Goal: Communication & Community: Connect with others

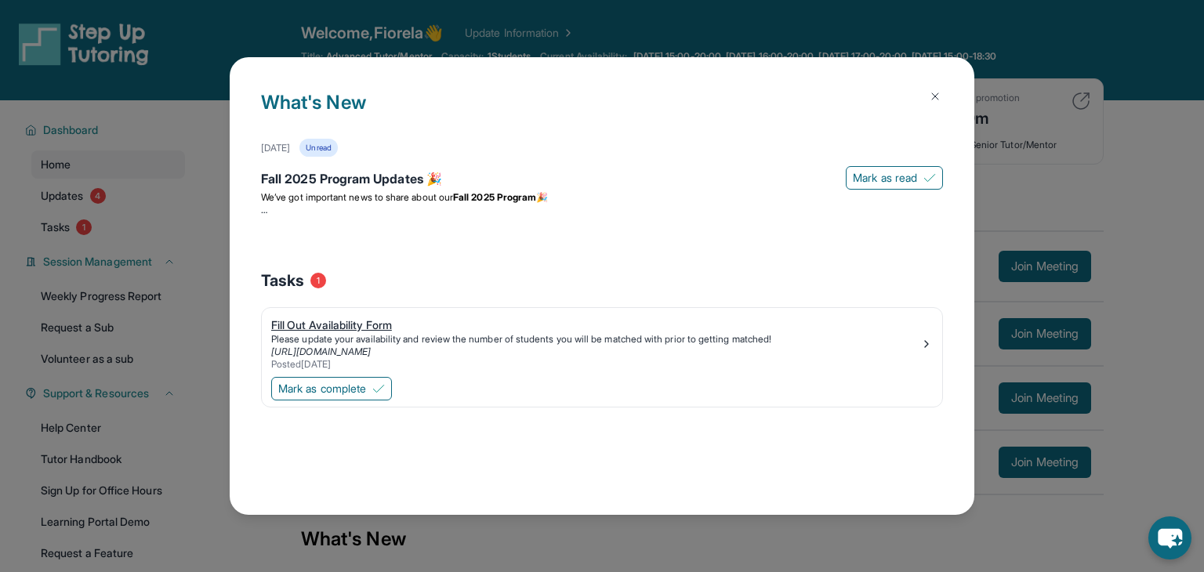
click at [926, 357] on div "Fill Out Availability Form Please update your availability and review the numbe…" at bounding box center [601, 343] width 661 height 53
click at [349, 335] on div "Please update your availability and review the number of students you will be m…" at bounding box center [595, 339] width 649 height 13
click at [938, 98] on img at bounding box center [935, 96] width 13 height 13
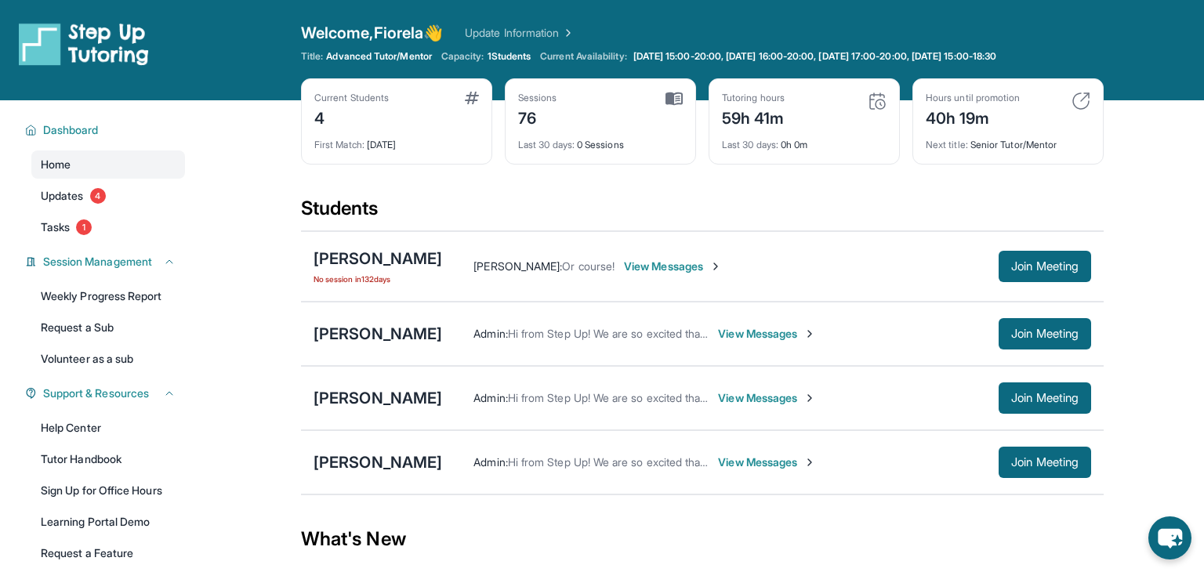
click at [773, 461] on span "View Messages" at bounding box center [767, 462] width 98 height 16
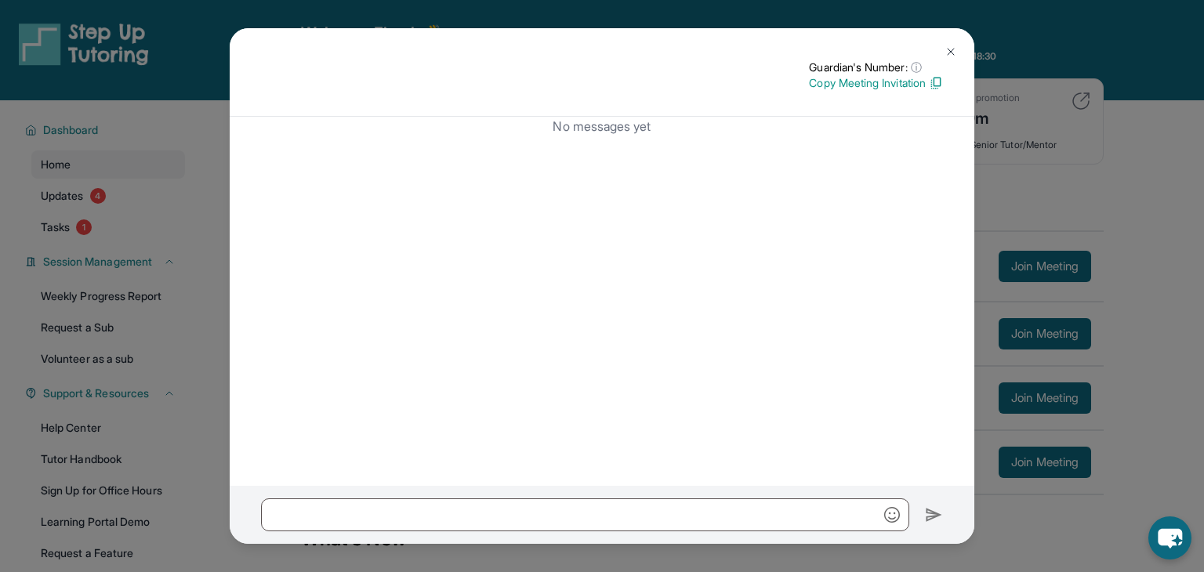
click at [890, 85] on p "Copy Meeting Invitation" at bounding box center [876, 83] width 134 height 16
click at [947, 47] on img at bounding box center [950, 51] width 13 height 13
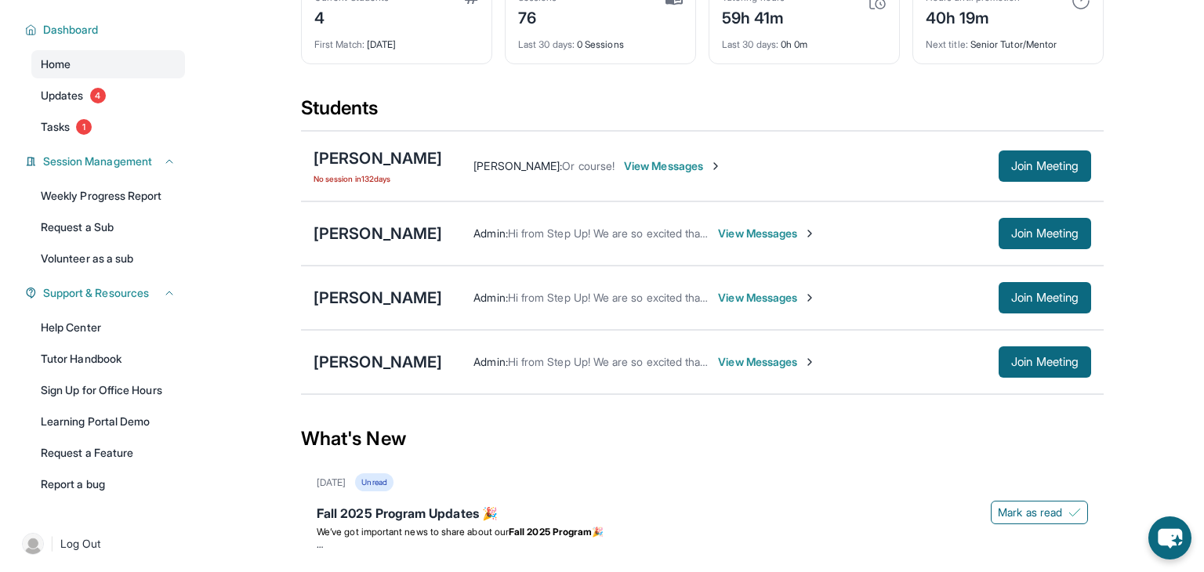
scroll to position [104, 0]
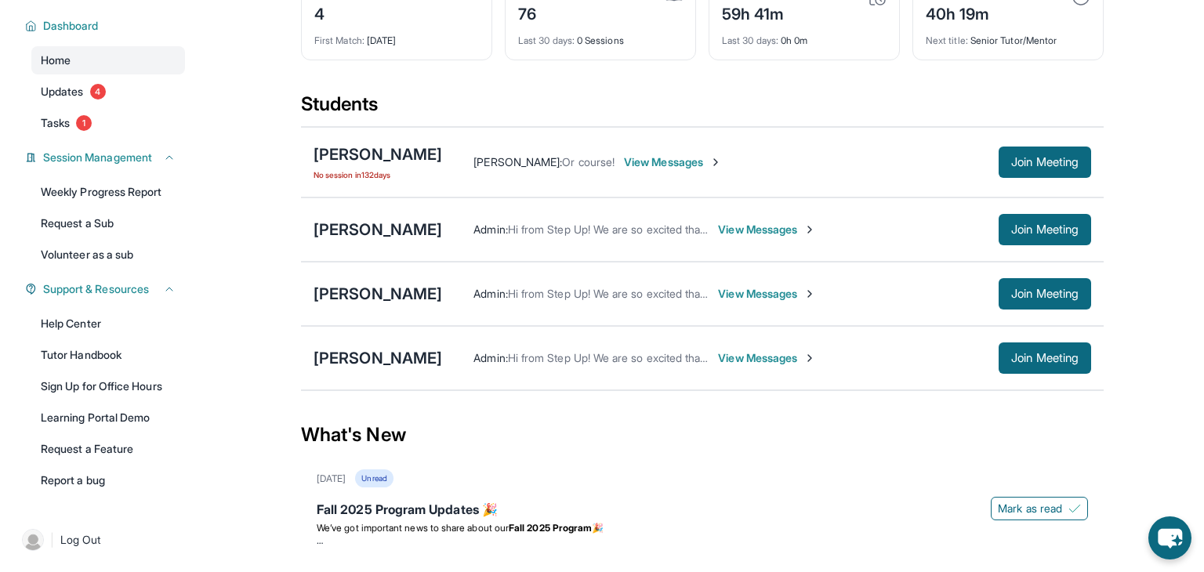
click at [742, 354] on span "View Messages" at bounding box center [767, 358] width 98 height 16
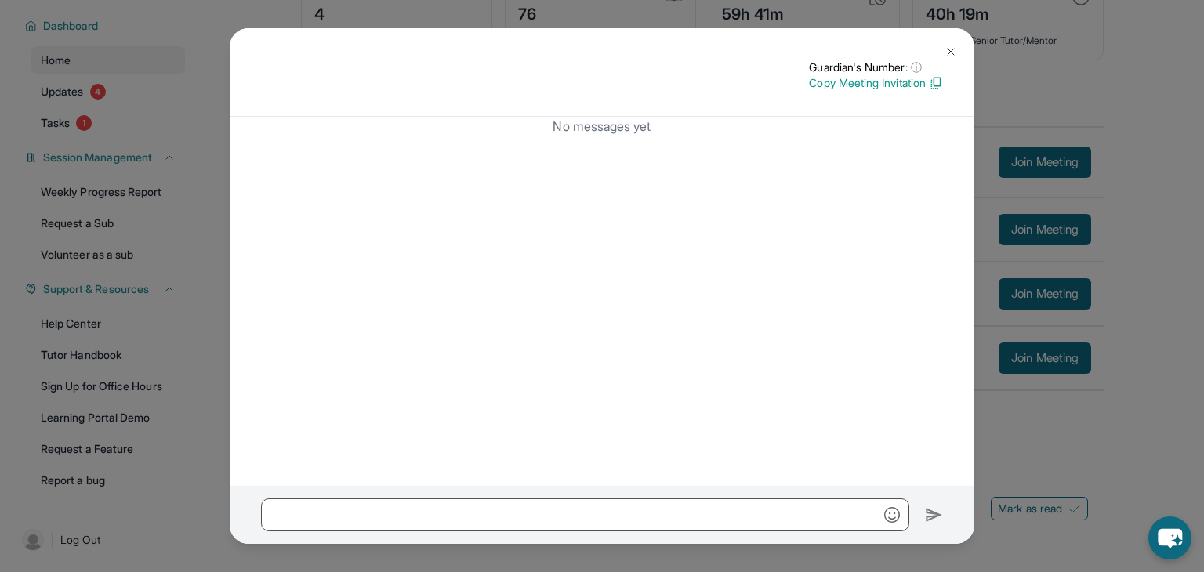
scroll to position [0, 0]
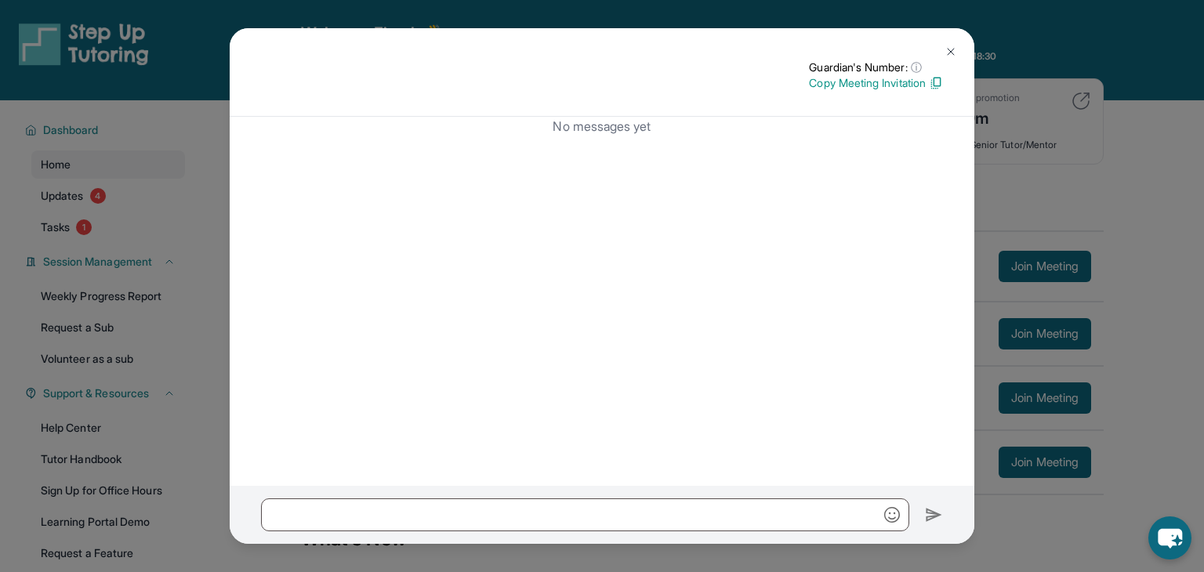
click at [908, 81] on p "Copy Meeting Invitation" at bounding box center [876, 83] width 134 height 16
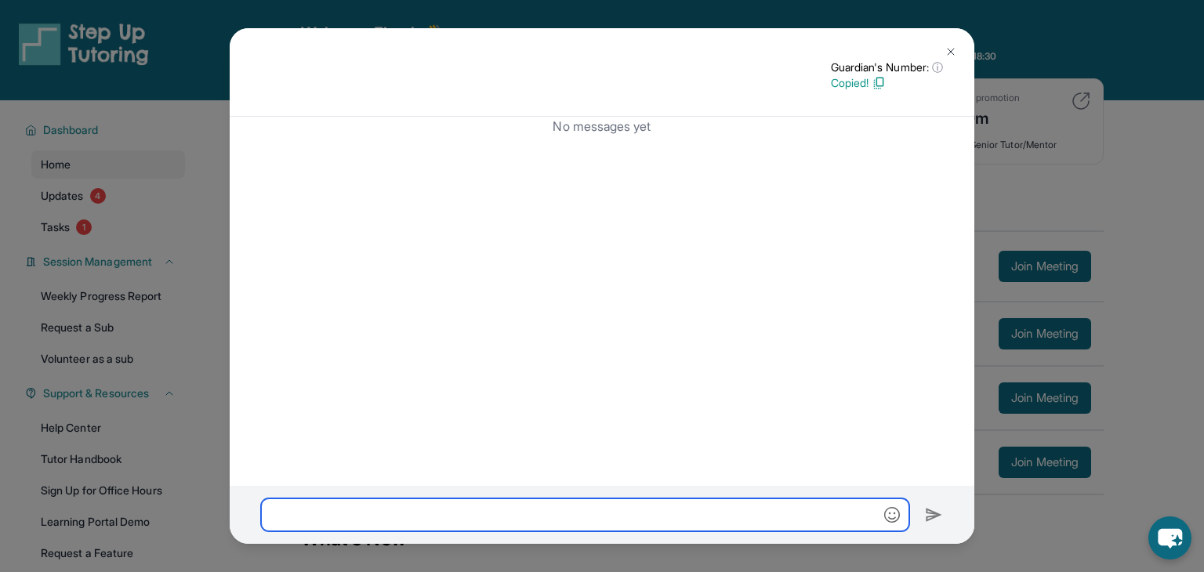
click at [324, 516] on input "text" at bounding box center [585, 514] width 648 height 33
paste input "**********"
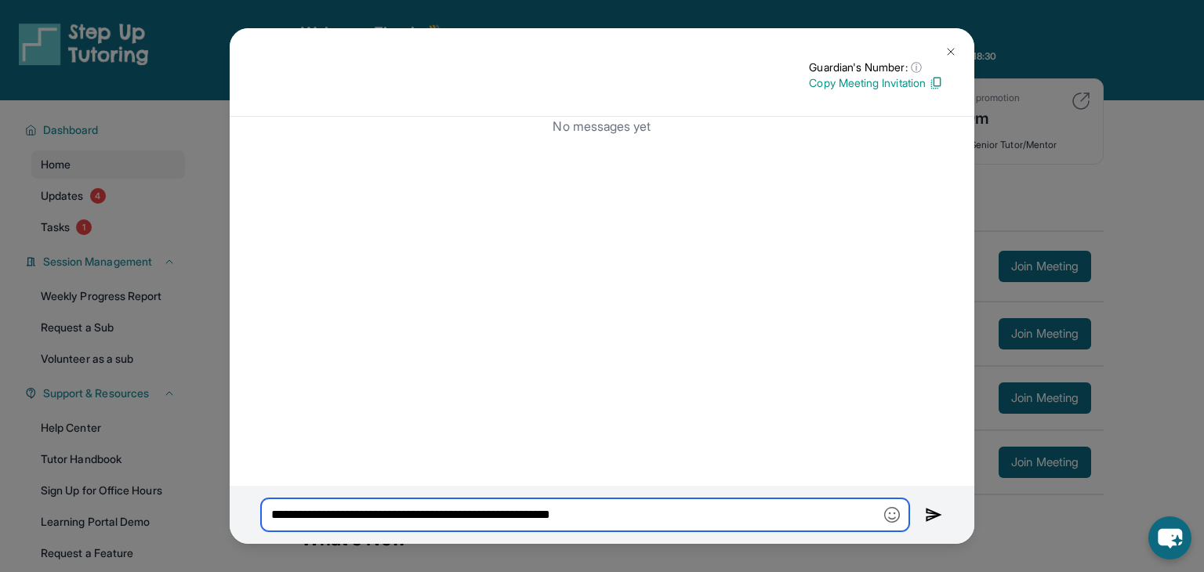
type input "**********"
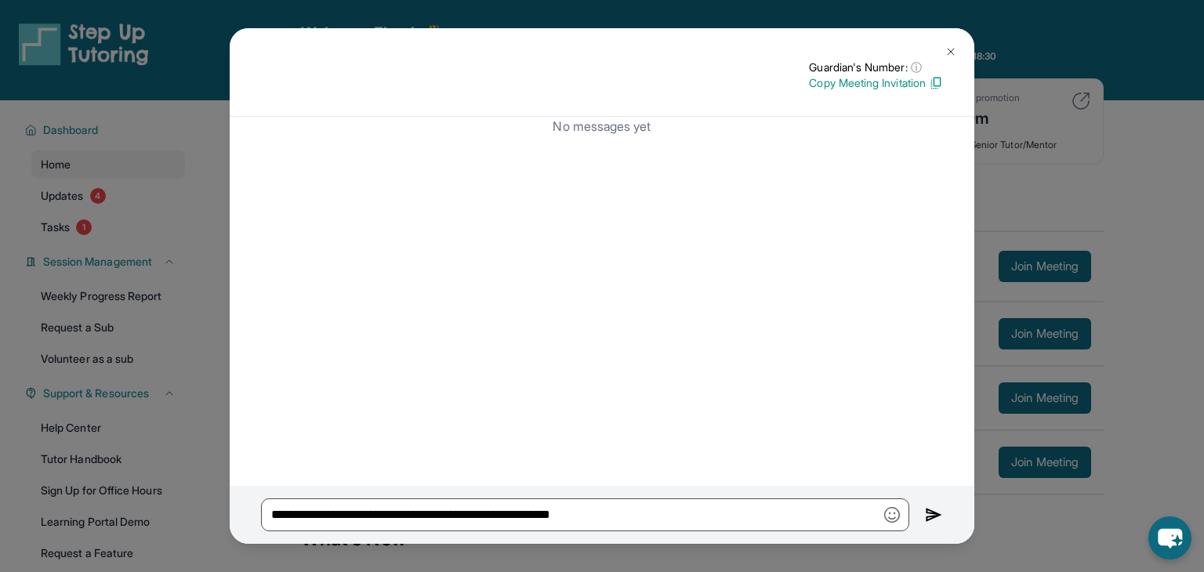
click at [930, 517] on img at bounding box center [934, 514] width 18 height 19
click at [939, 520] on img at bounding box center [934, 514] width 18 height 19
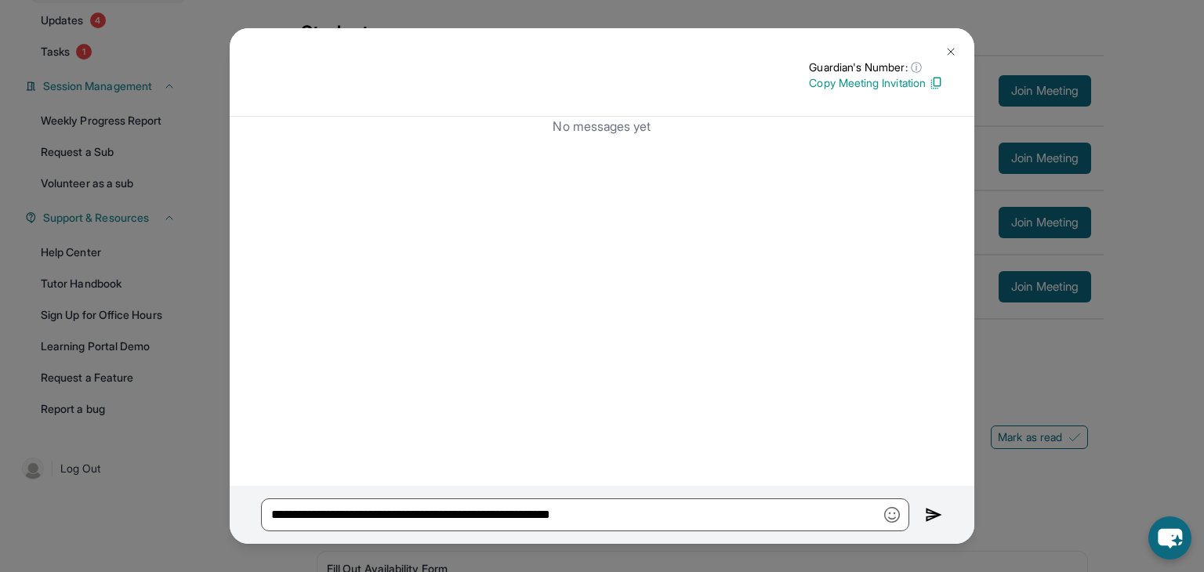
scroll to position [176, 0]
click at [1033, 445] on div "**********" at bounding box center [602, 286] width 1204 height 572
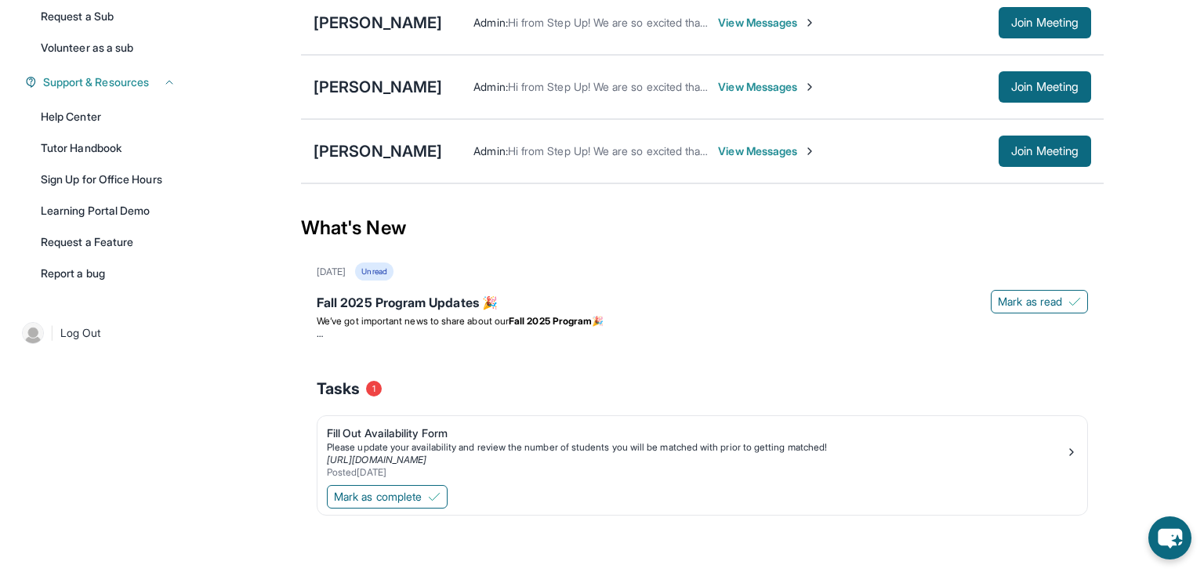
scroll to position [0, 0]
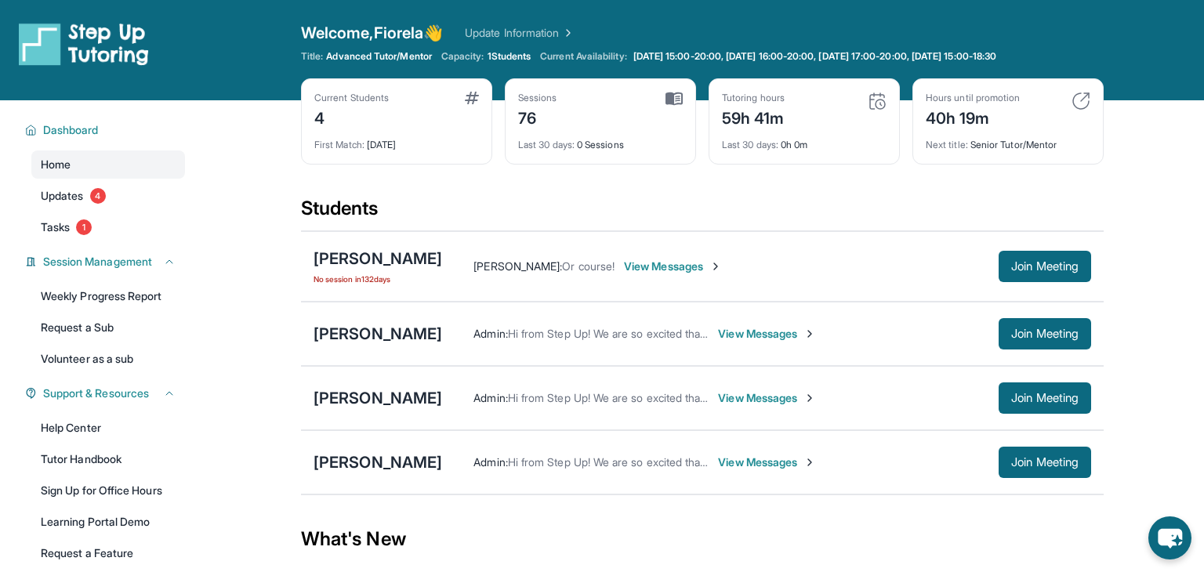
click at [762, 461] on span "View Messages" at bounding box center [767, 462] width 98 height 16
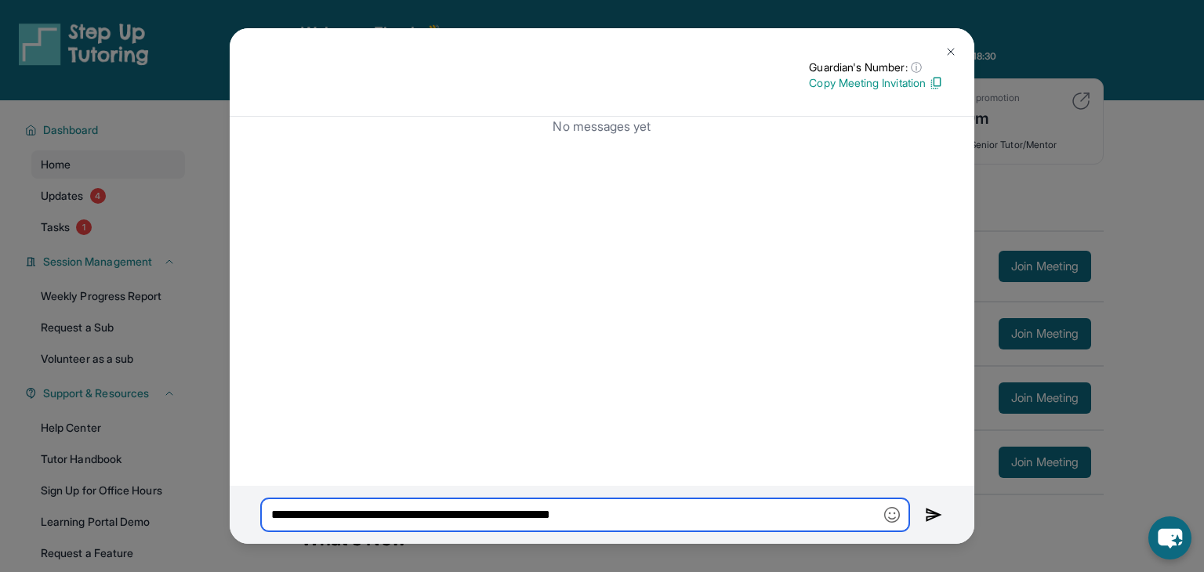
click at [660, 514] on input "**********" at bounding box center [585, 514] width 648 height 33
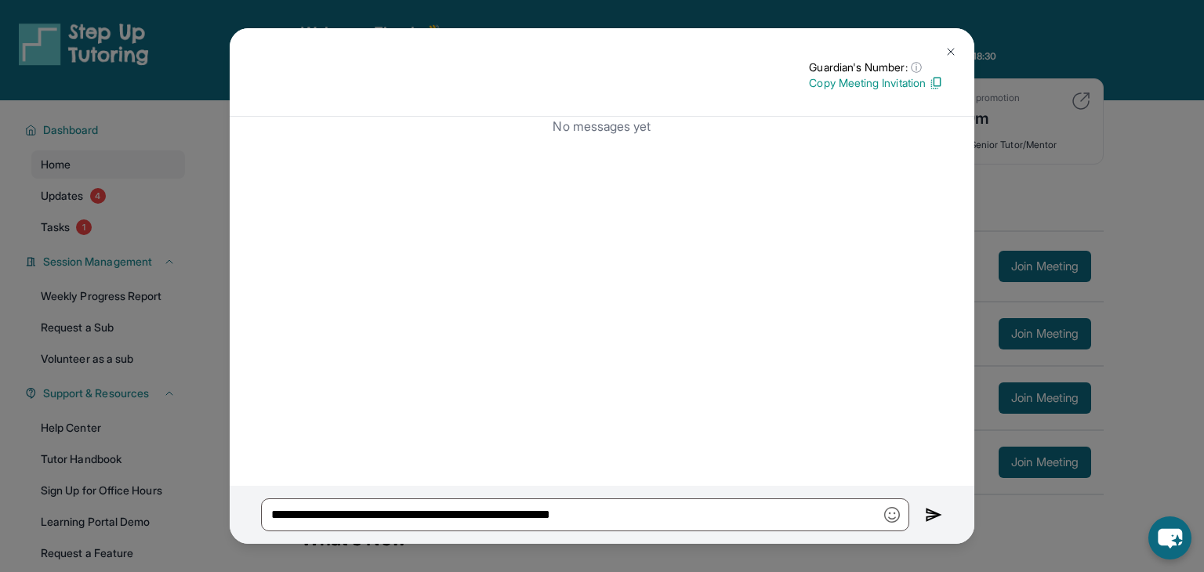
click at [943, 58] on button at bounding box center [950, 51] width 31 height 31
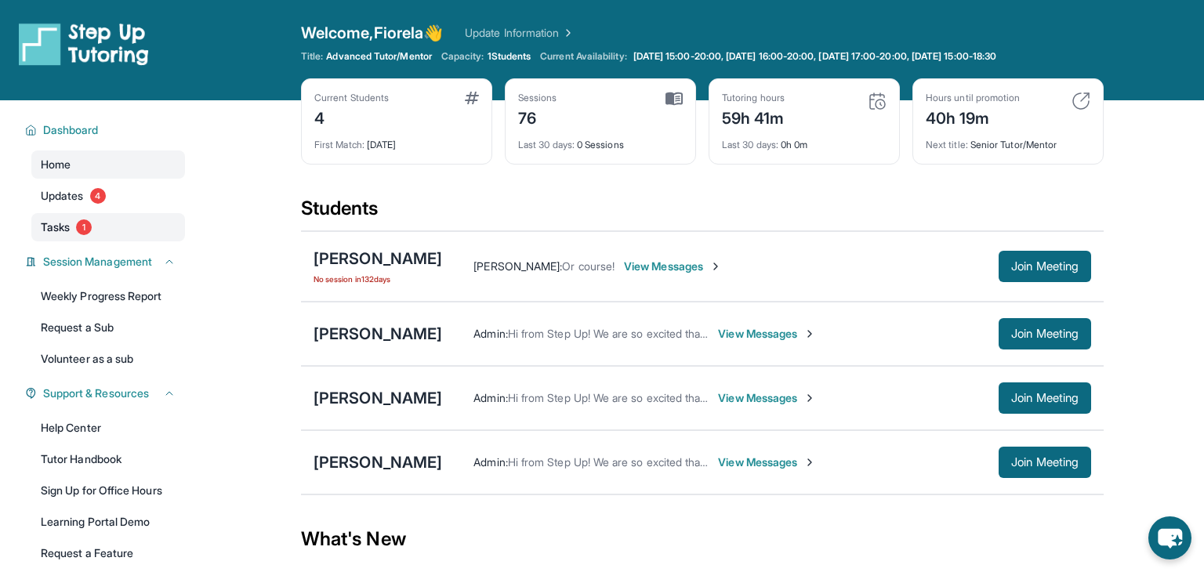
click at [139, 227] on link "Tasks 1" at bounding box center [108, 227] width 154 height 28
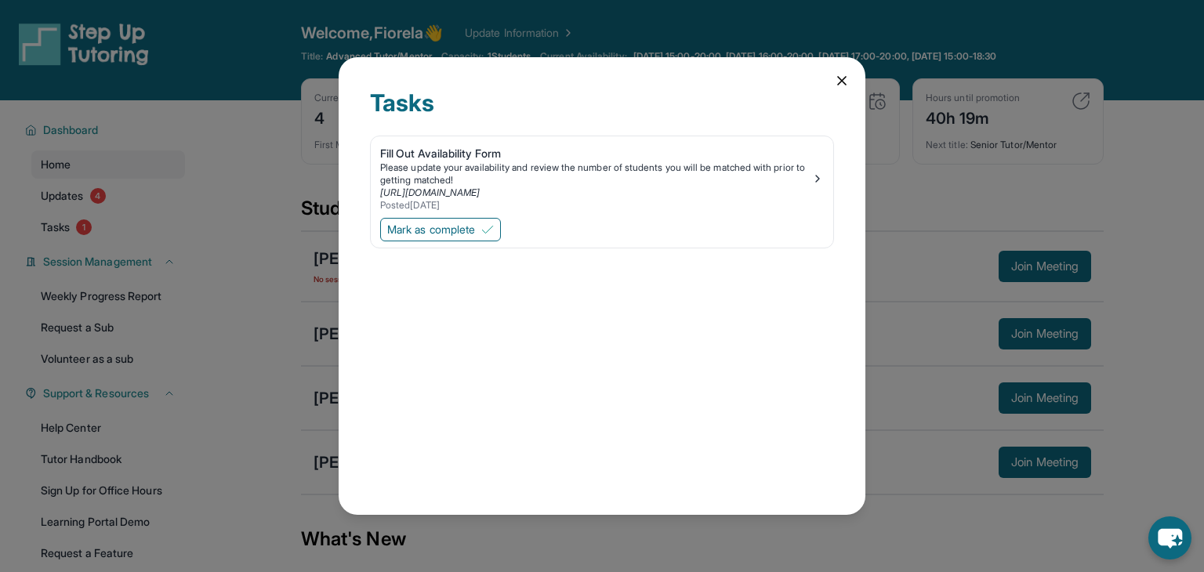
click at [833, 85] on div "Tasks Fill Out Availability Form Please update your availability and review the…" at bounding box center [601, 286] width 527 height 458
click at [842, 76] on icon at bounding box center [842, 81] width 16 height 16
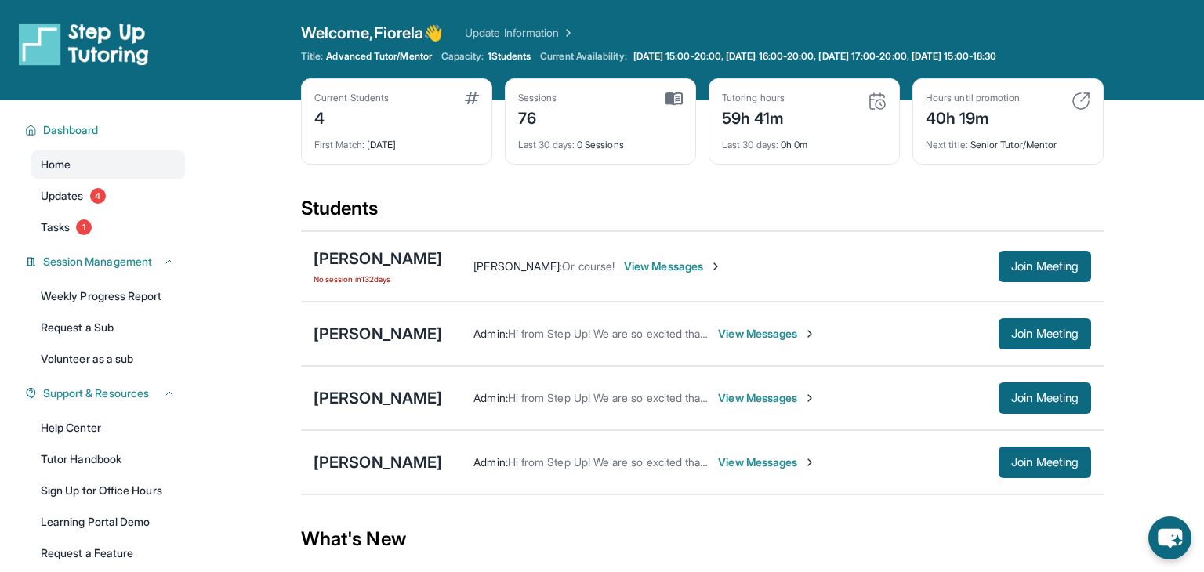
click at [541, 34] on link "Update Information" at bounding box center [520, 33] width 110 height 16
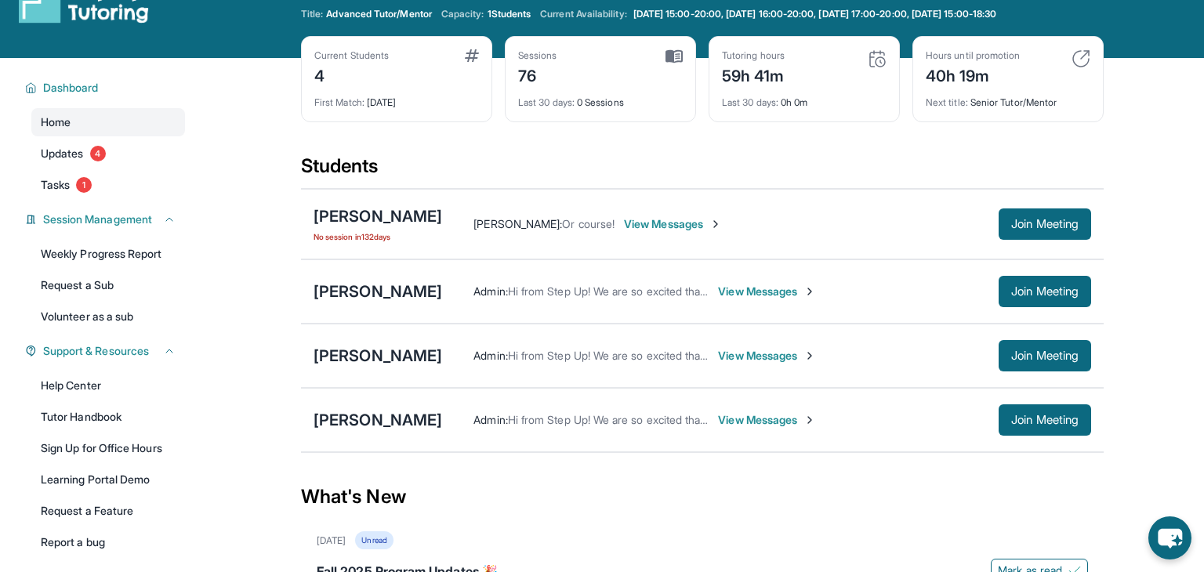
scroll to position [56, 0]
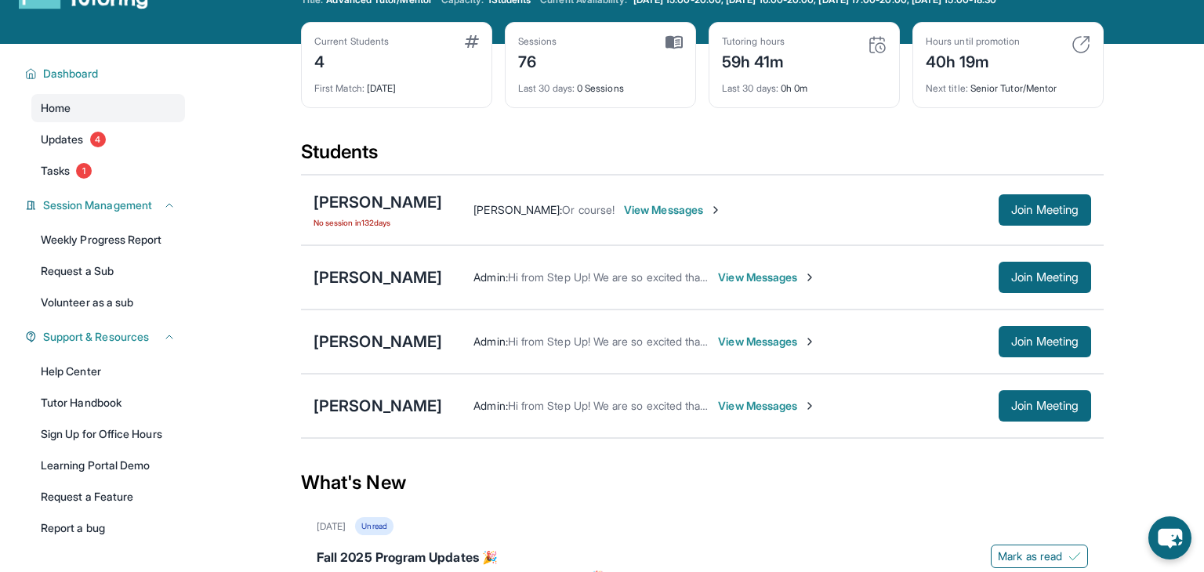
click at [627, 46] on div "Sessions 76" at bounding box center [600, 54] width 165 height 38
click at [831, 64] on div "Tutoring hours 59h 41m" at bounding box center [804, 54] width 165 height 38
click at [981, 66] on div "40h 19m" at bounding box center [972, 60] width 94 height 25
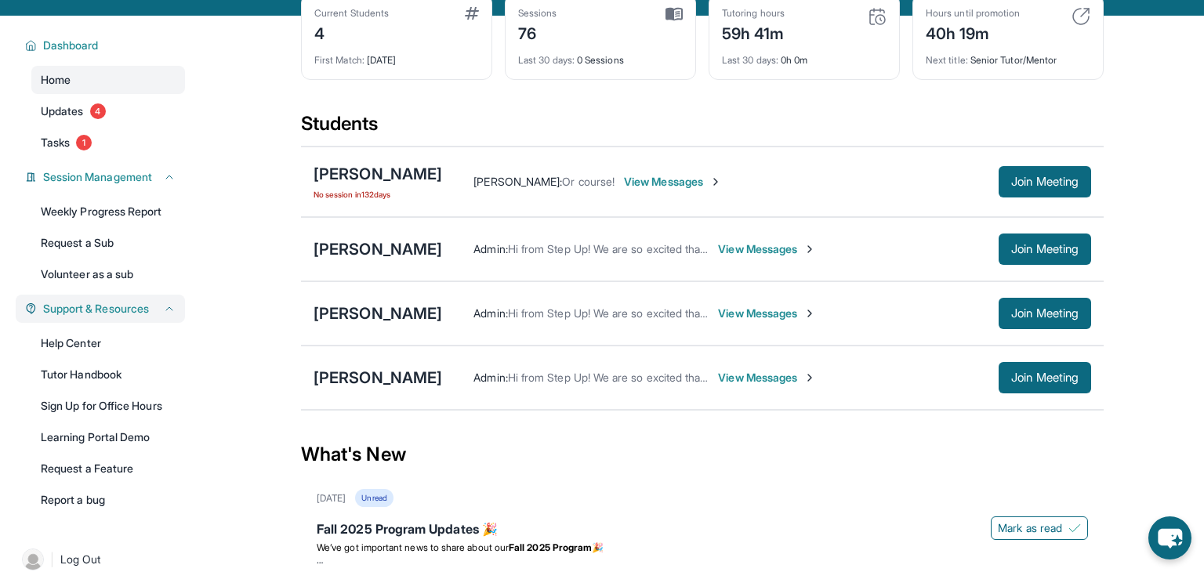
scroll to position [81, 0]
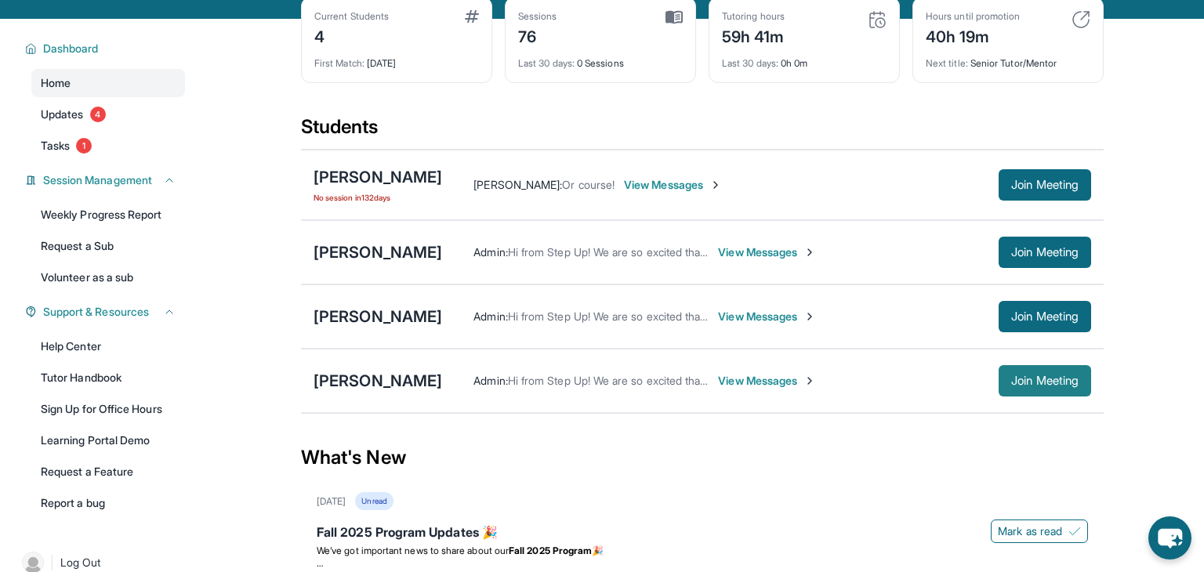
click at [1042, 370] on button "Join Meeting" at bounding box center [1044, 380] width 92 height 31
click at [646, 183] on span "View Messages" at bounding box center [673, 185] width 98 height 16
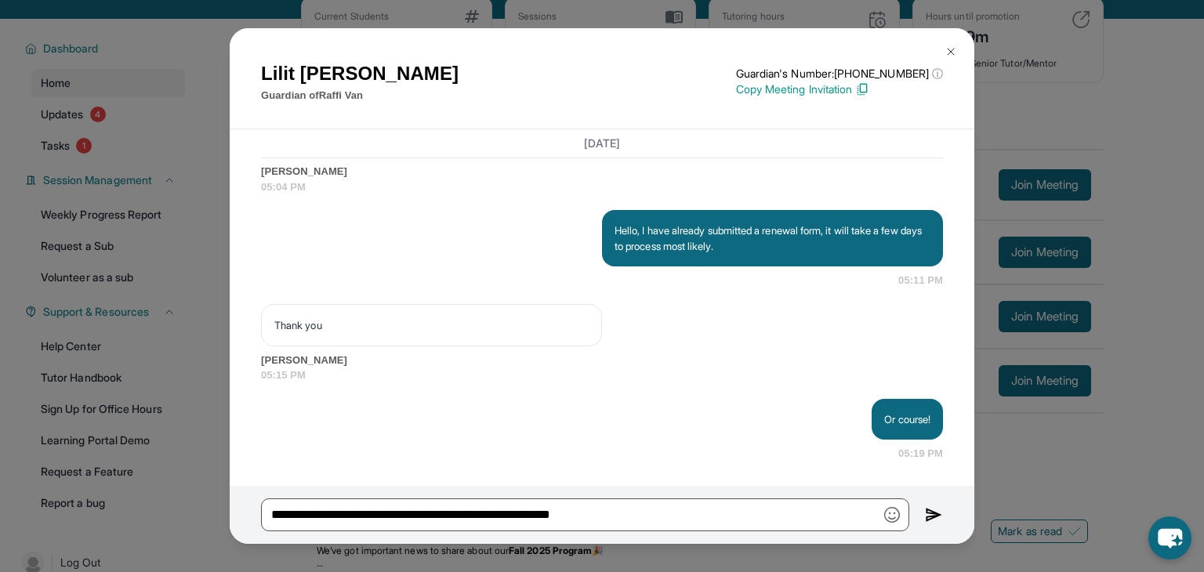
scroll to position [33736, 0]
click at [948, 49] on img at bounding box center [950, 51] width 13 height 13
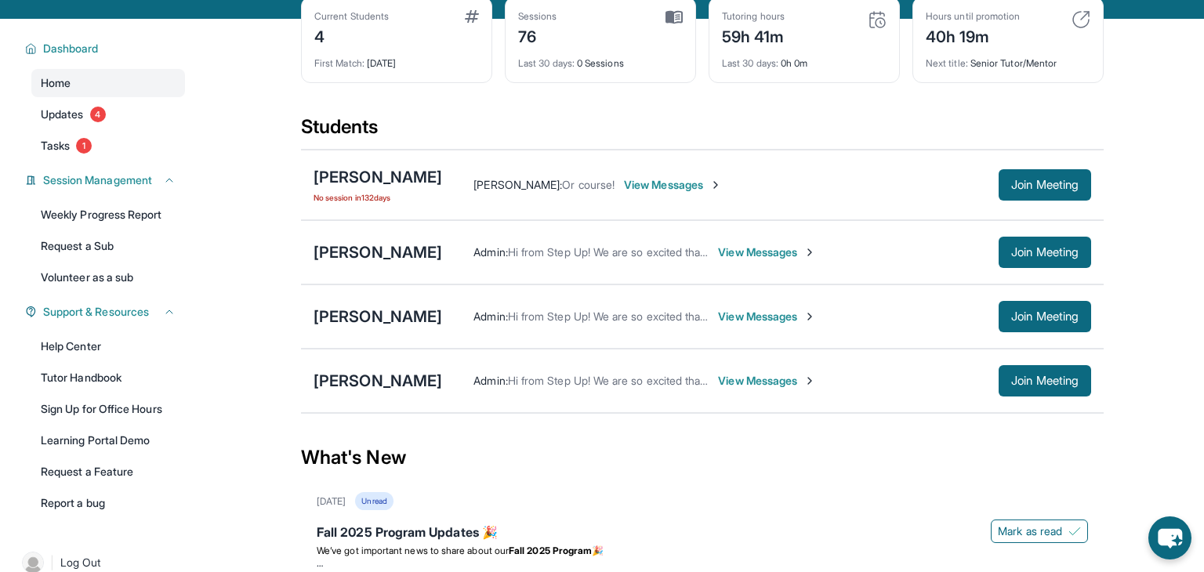
click at [718, 257] on span "View Messages" at bounding box center [767, 252] width 98 height 16
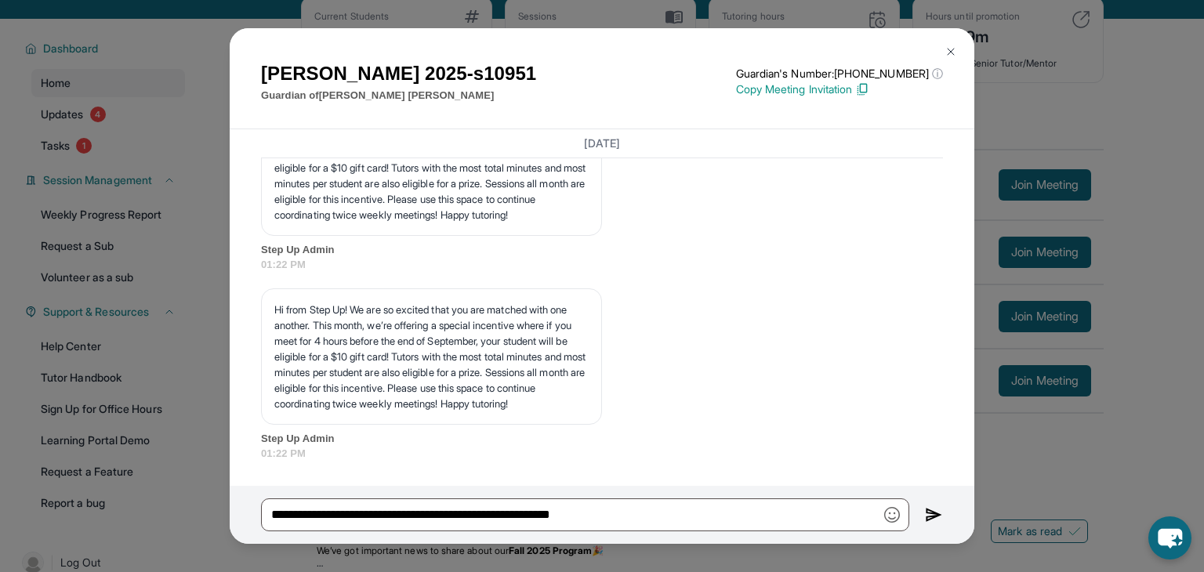
scroll to position [3410, 0]
click at [950, 57] on img at bounding box center [950, 51] width 13 height 13
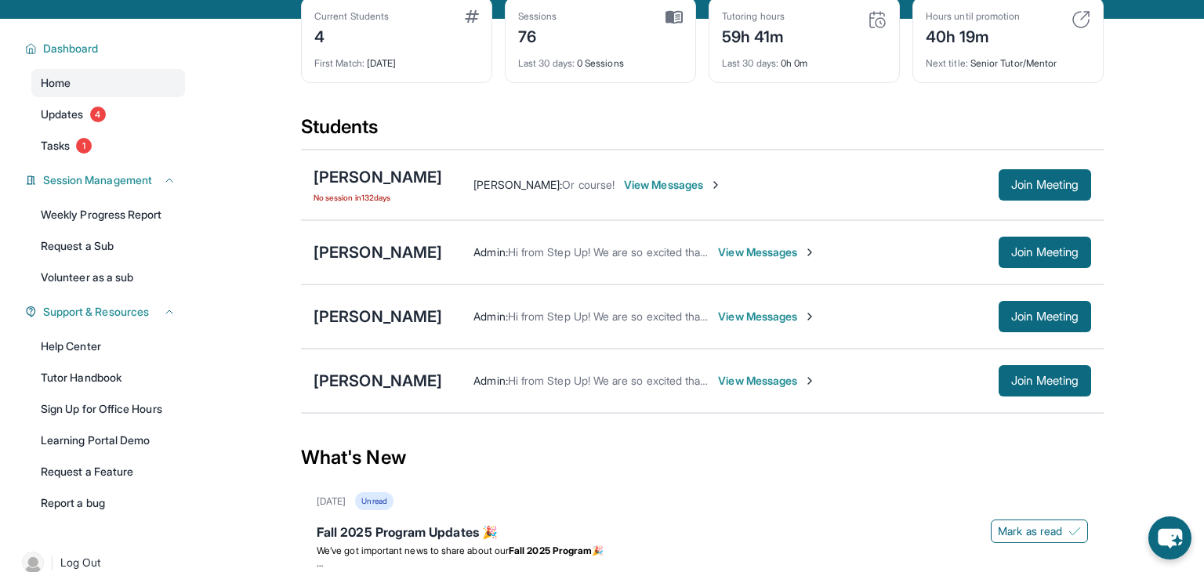
click at [755, 320] on span "View Messages" at bounding box center [767, 317] width 98 height 16
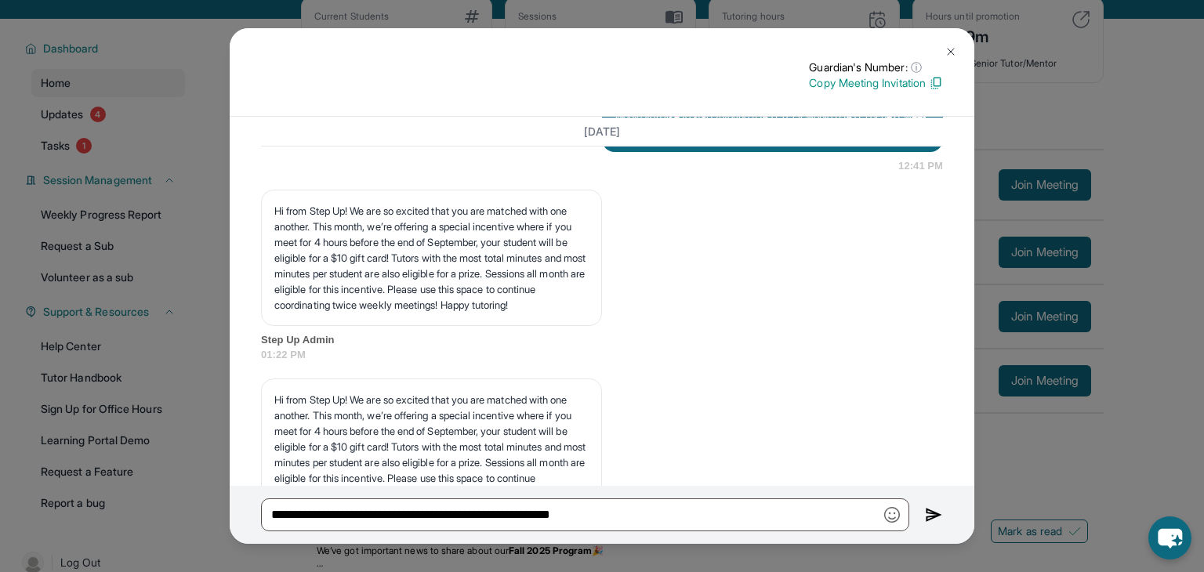
scroll to position [3257, 0]
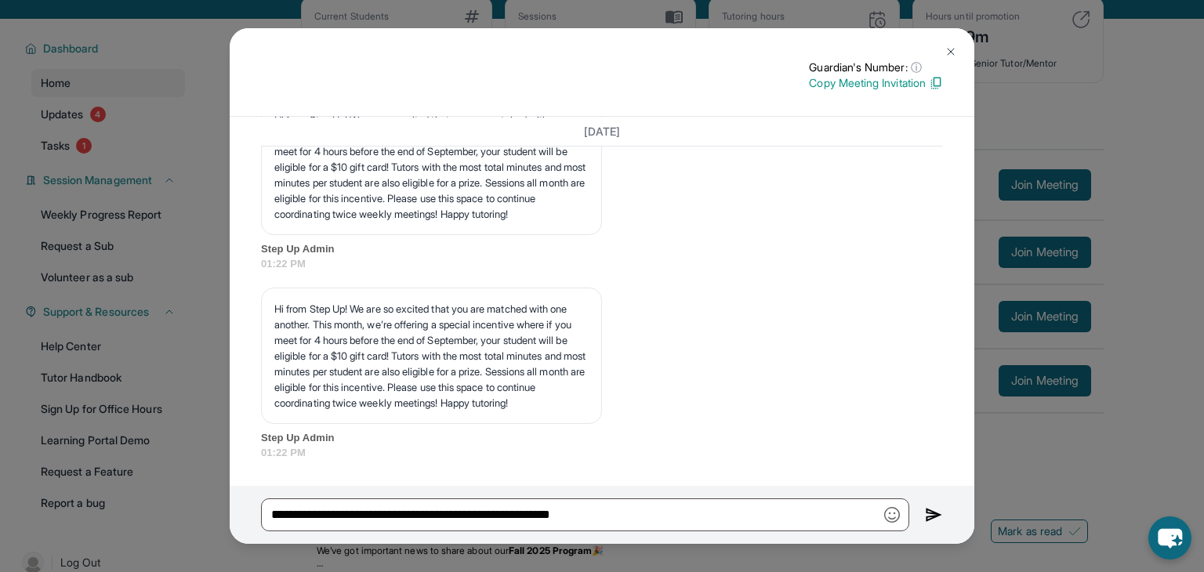
click at [944, 53] on img at bounding box center [950, 51] width 13 height 13
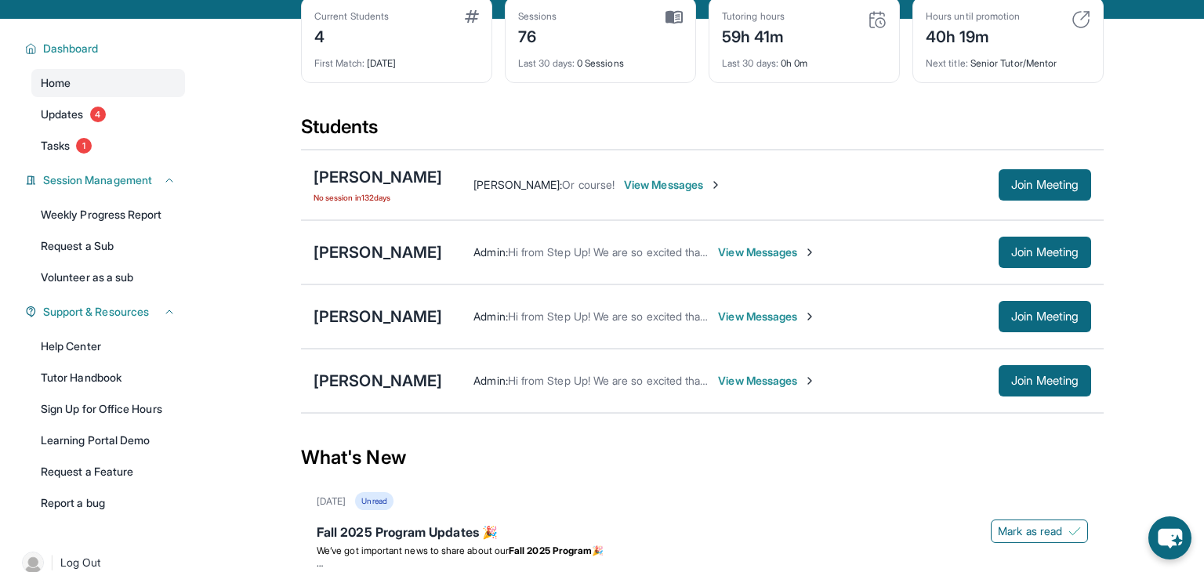
click at [734, 370] on div "Admin : Hi from Step Up! We are so excited that you are matched with one anothe…" at bounding box center [766, 380] width 649 height 31
click at [740, 376] on span "View Messages" at bounding box center [767, 381] width 98 height 16
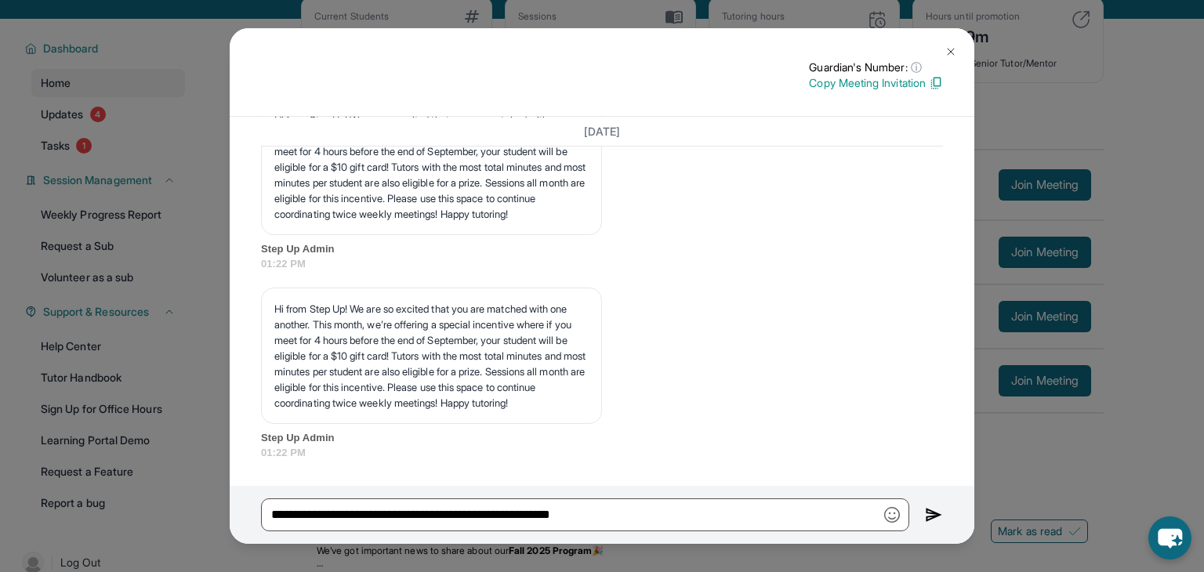
scroll to position [3353, 0]
click at [928, 512] on img at bounding box center [934, 514] width 18 height 19
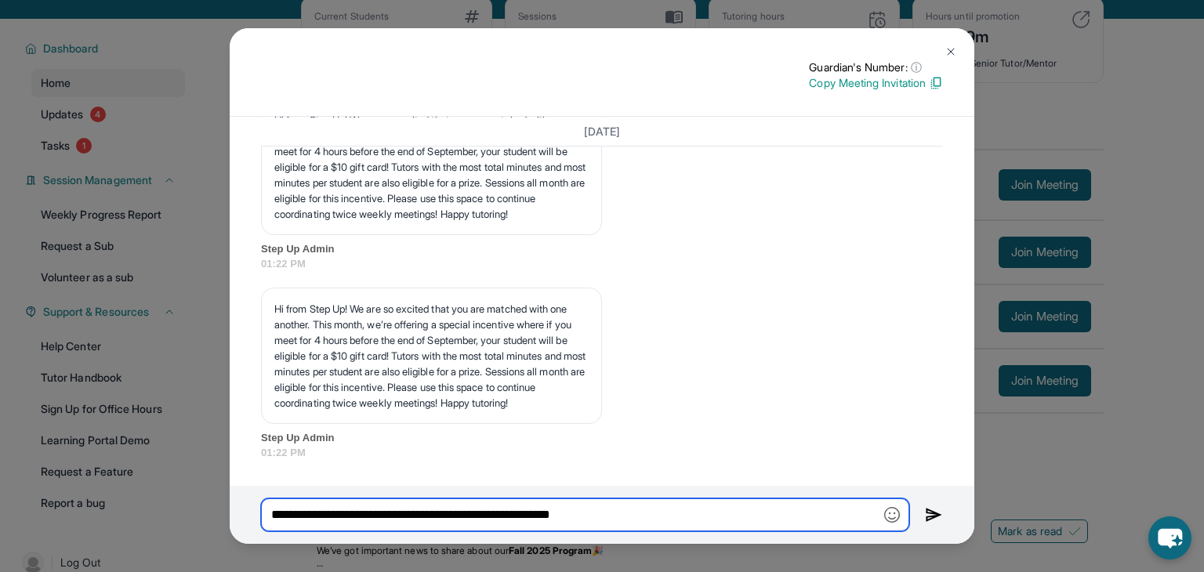
click at [669, 520] on input "**********" at bounding box center [585, 514] width 648 height 33
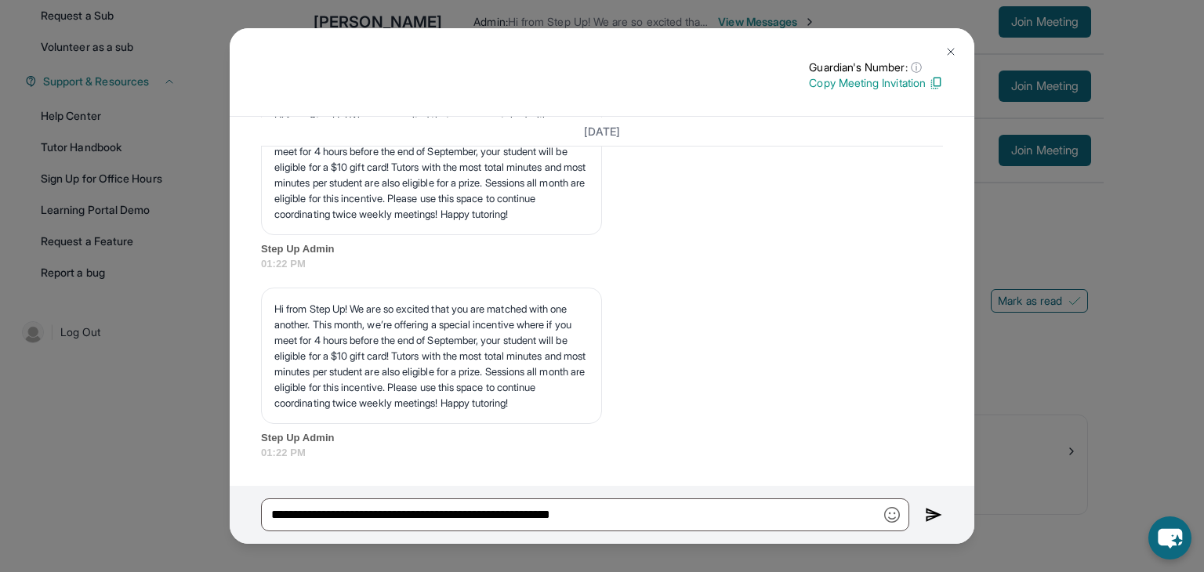
click at [636, 486] on div "**********" at bounding box center [602, 515] width 744 height 58
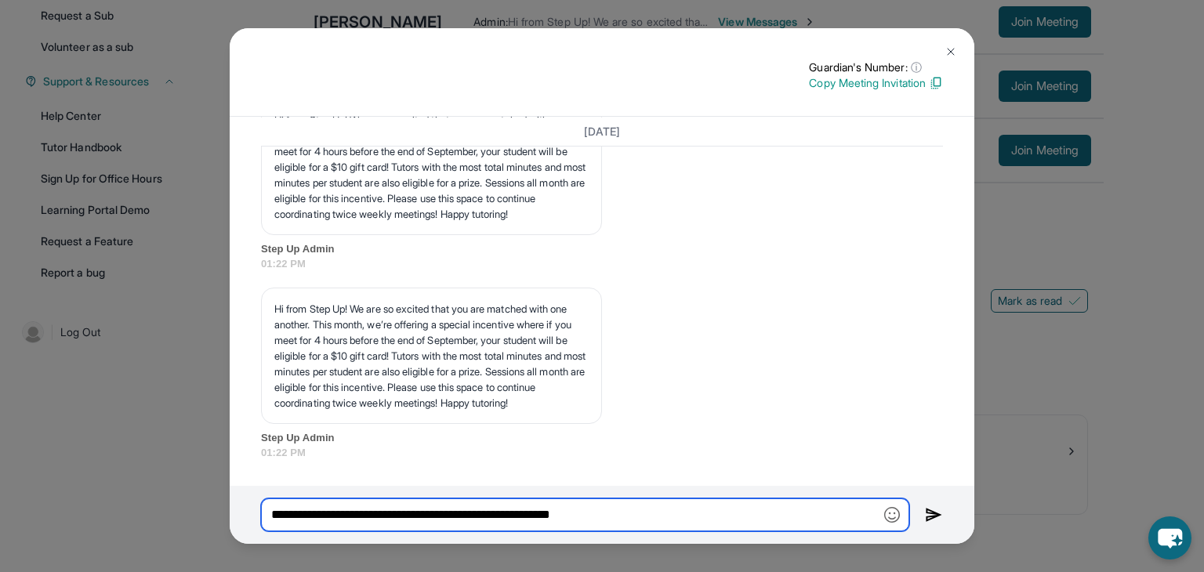
click at [661, 527] on input "**********" at bounding box center [585, 514] width 648 height 33
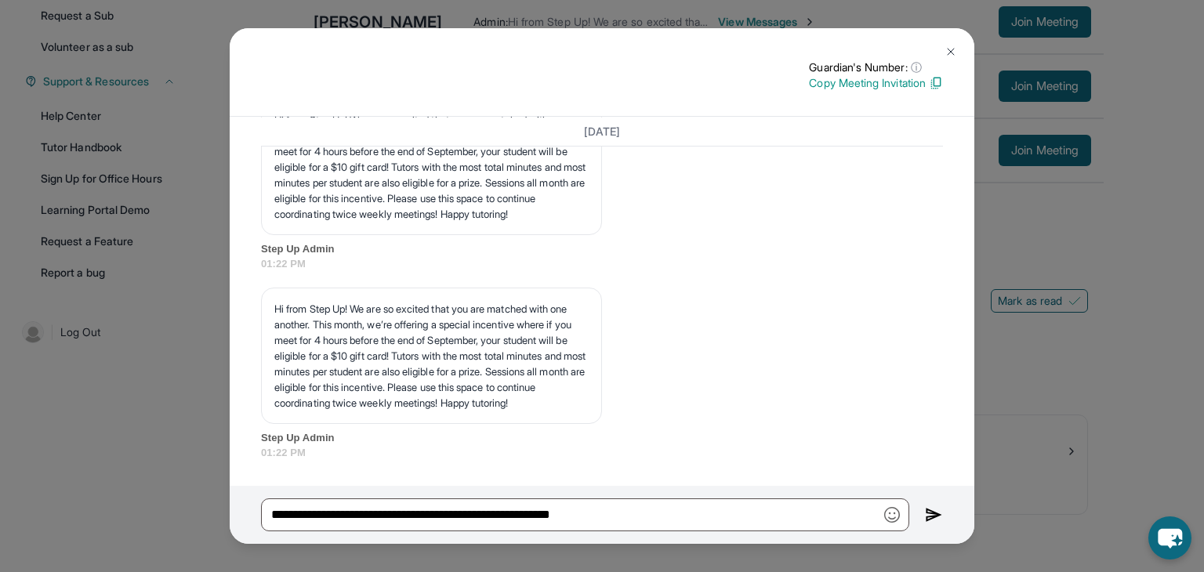
click at [965, 49] on button at bounding box center [950, 51] width 31 height 31
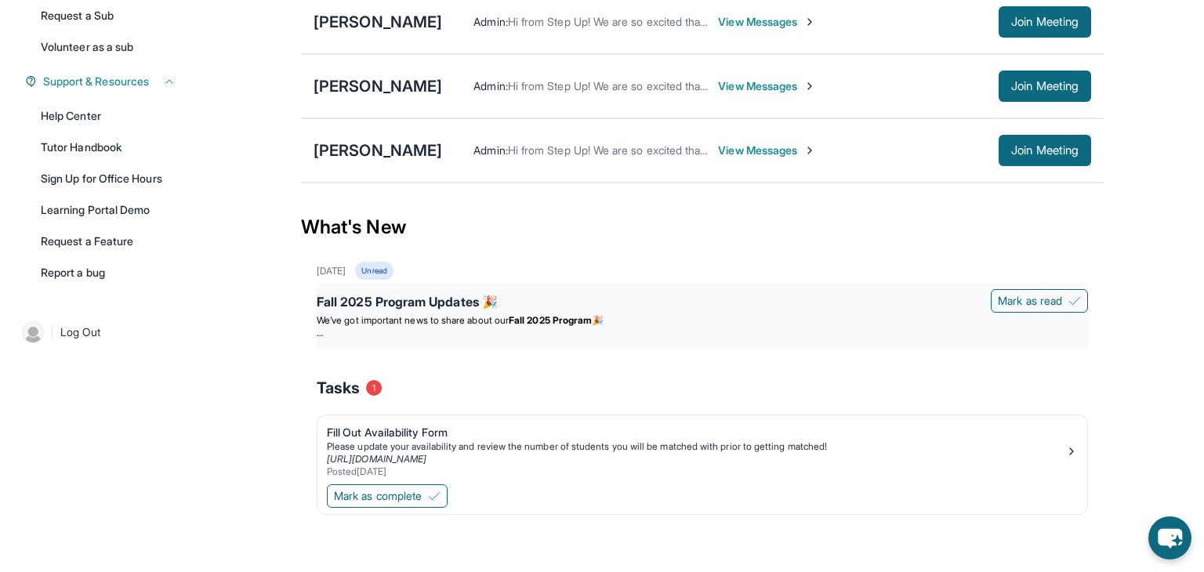
click at [372, 299] on div "Fall 2025 Program Updates 🎉" at bounding box center [702, 303] width 771 height 22
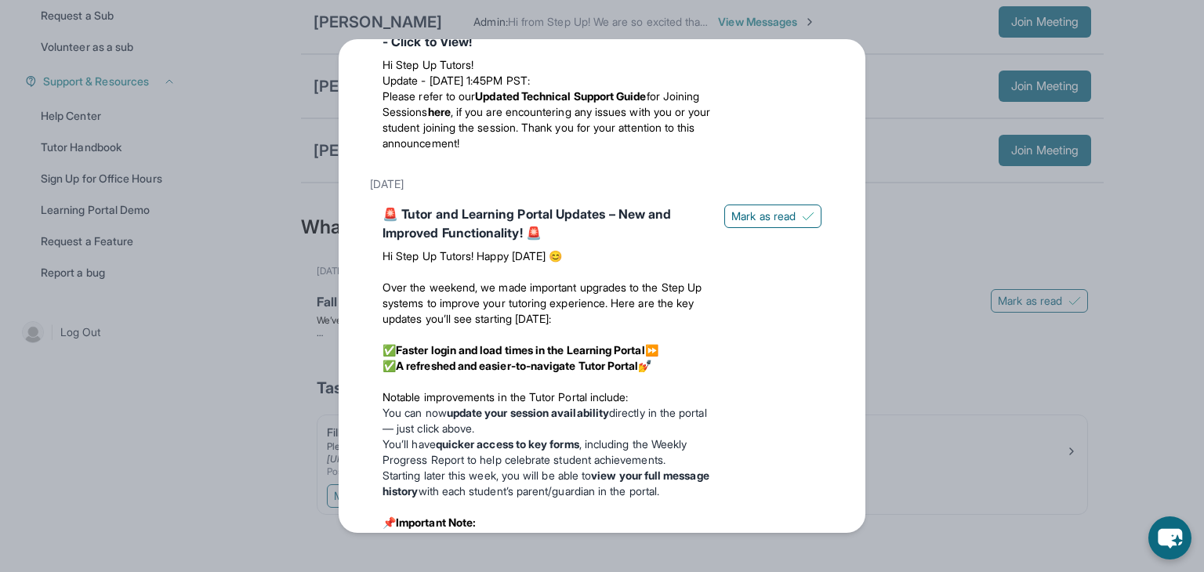
scroll to position [1298, 0]
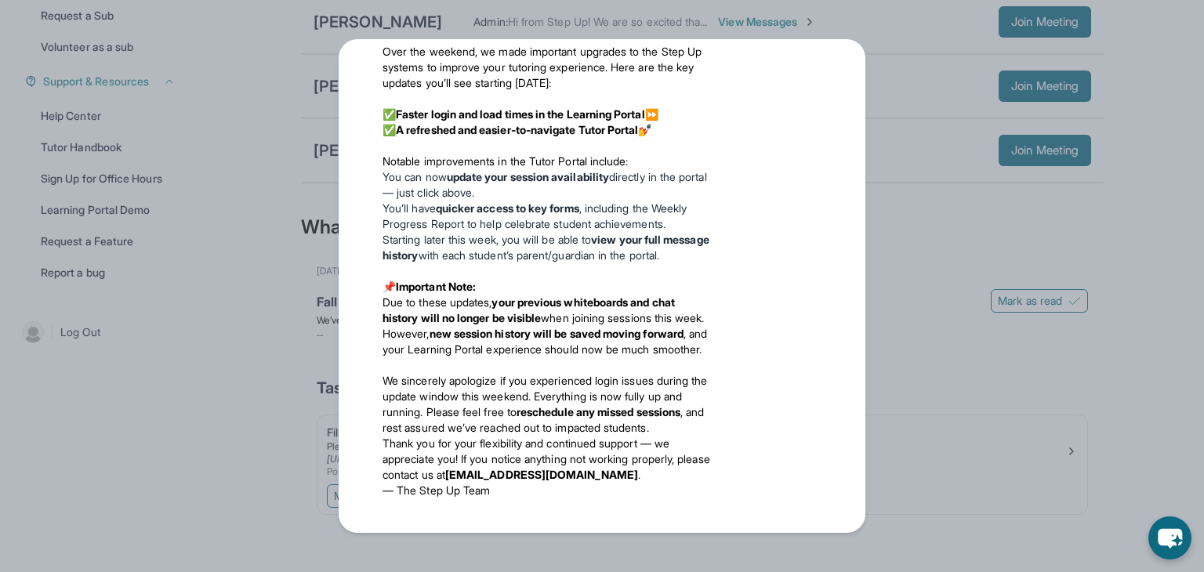
click at [944, 244] on div "Updates [DATE] Fall 2025 Program Updates 🎉 We’ve got important news to share ab…" at bounding box center [602, 286] width 1204 height 572
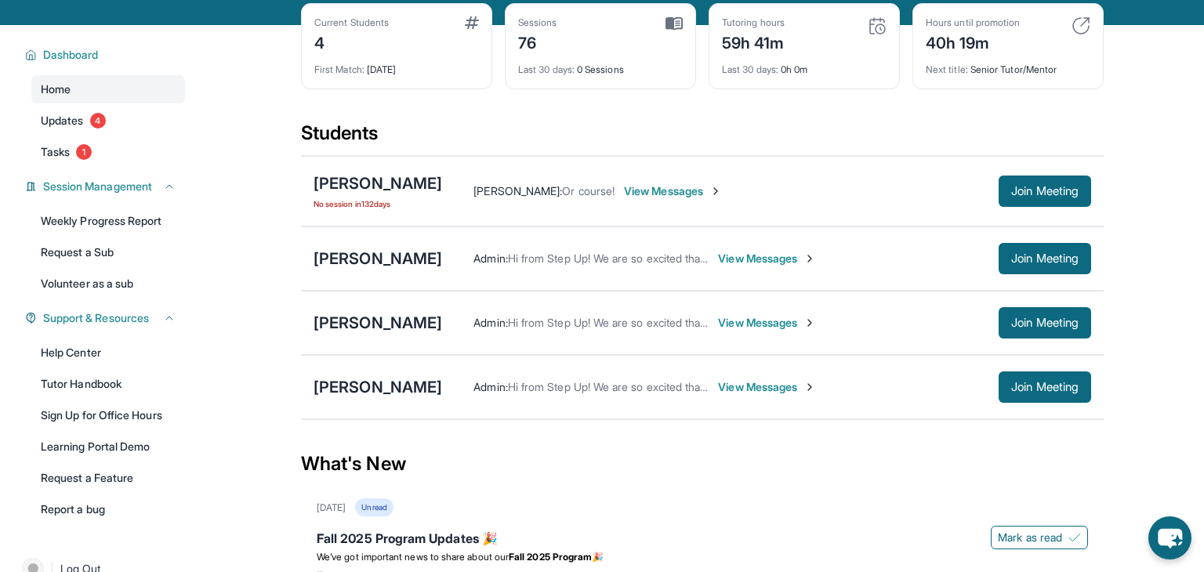
scroll to position [72, 0]
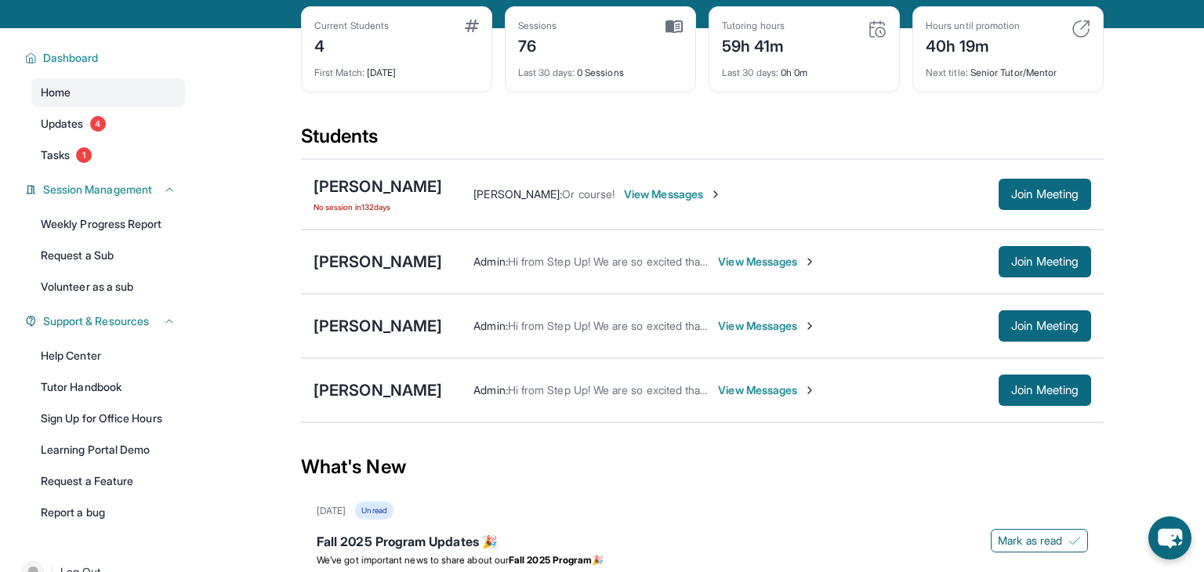
click at [666, 487] on div "What's New" at bounding box center [702, 467] width 802 height 69
click at [650, 479] on div "What's New" at bounding box center [702, 467] width 802 height 69
click at [503, 302] on div "[PERSON_NAME] Admin : Hi from Step Up! We are so excited that you are matched w…" at bounding box center [702, 326] width 802 height 64
click at [765, 328] on span "View Messages" at bounding box center [767, 326] width 98 height 16
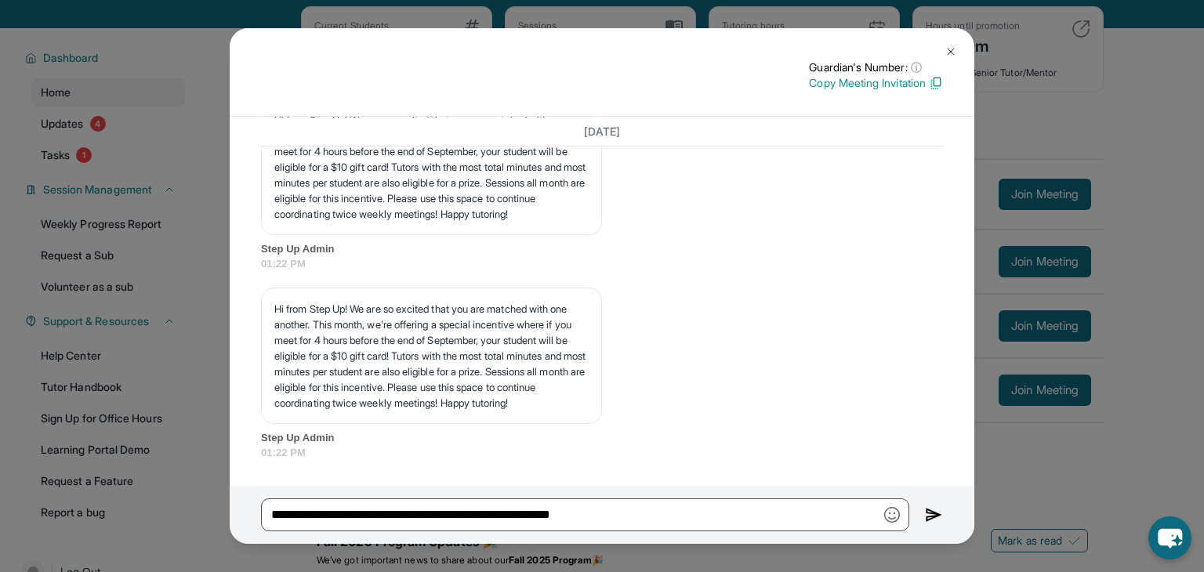
scroll to position [3353, 0]
click at [933, 80] on img at bounding box center [936, 83] width 14 height 14
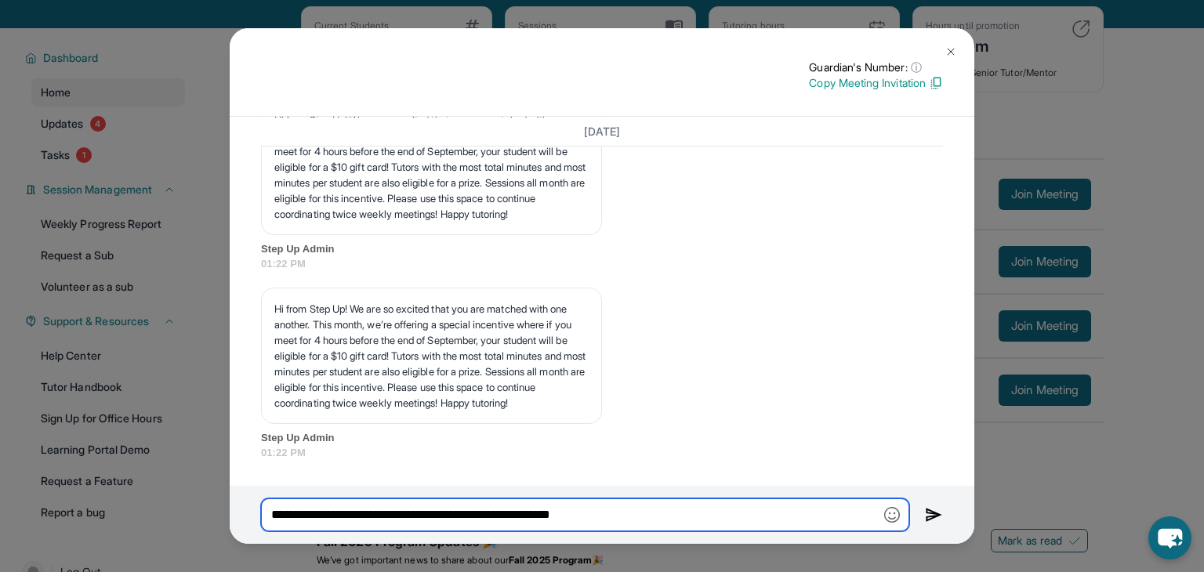
drag, startPoint x: 641, startPoint y: 518, endPoint x: 226, endPoint y: 498, distance: 415.8
click at [226, 498] on div "Guardian's Number: ⓘ This isn't the guardian's real number — it's a private for…" at bounding box center [602, 286] width 1204 height 572
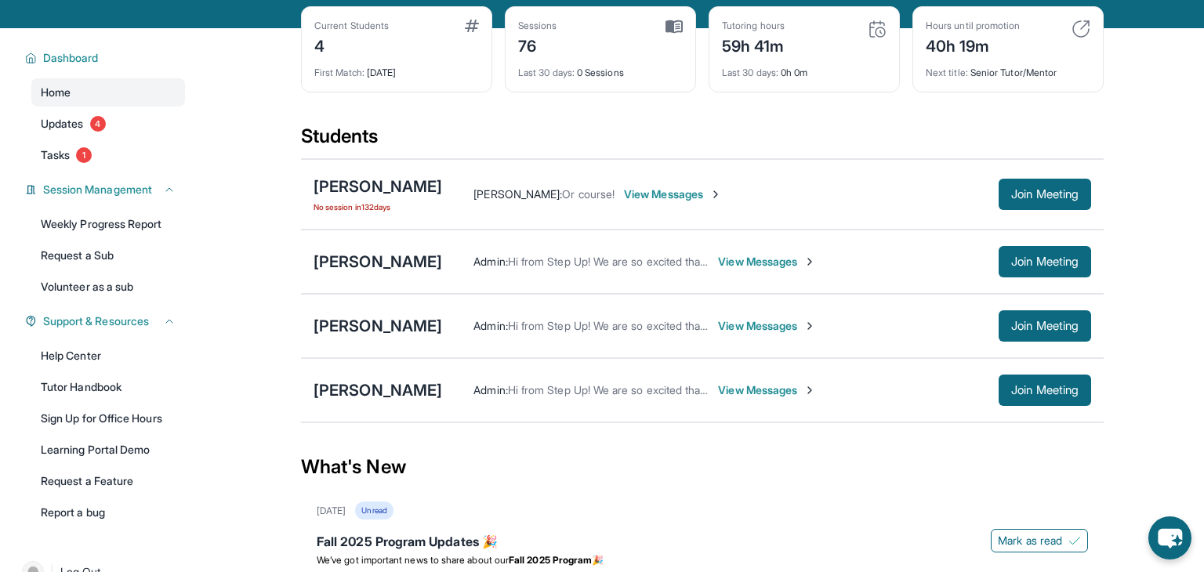
click at [798, 327] on span "View Messages" at bounding box center [767, 326] width 98 height 16
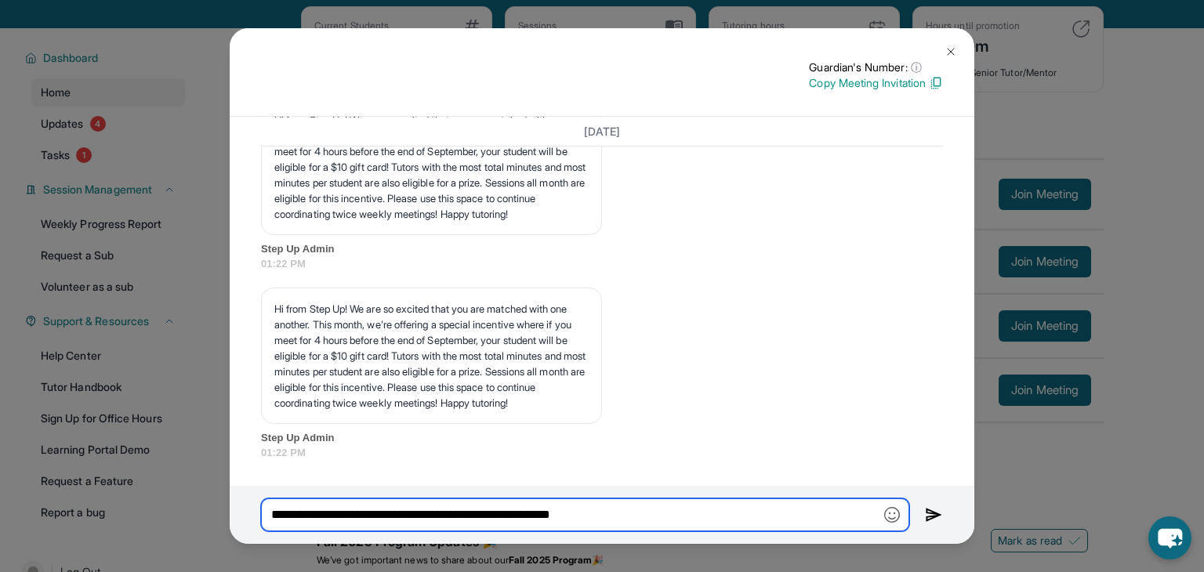
drag, startPoint x: 643, startPoint y: 522, endPoint x: 216, endPoint y: 486, distance: 427.8
click at [216, 486] on div "Guardian's Number: ⓘ This isn't the guardian's real number — it's a private for…" at bounding box center [602, 286] width 1204 height 572
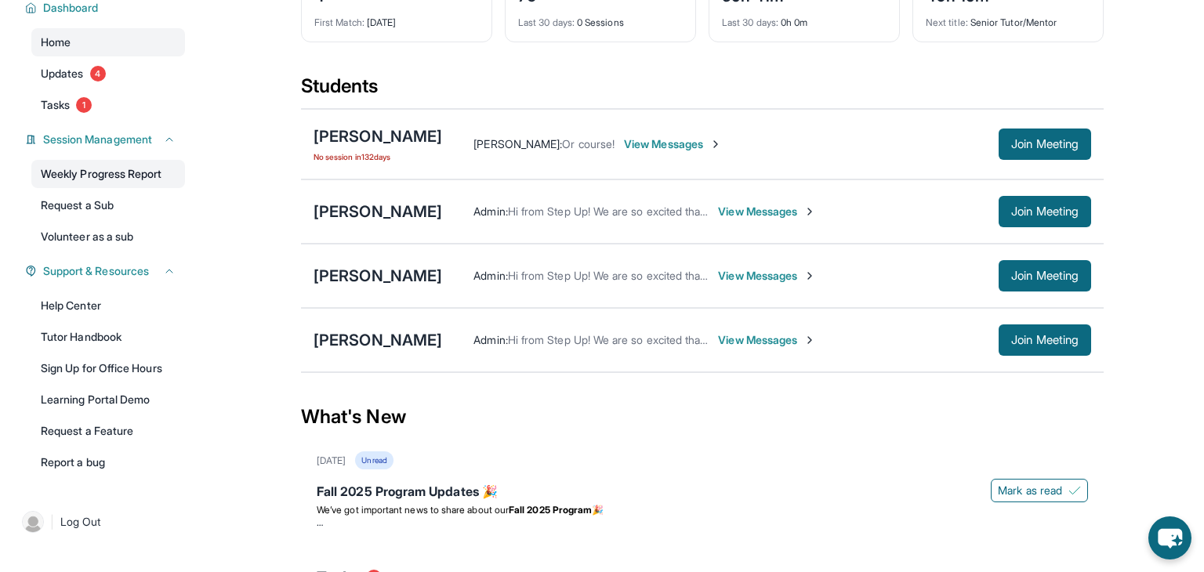
scroll to position [125, 0]
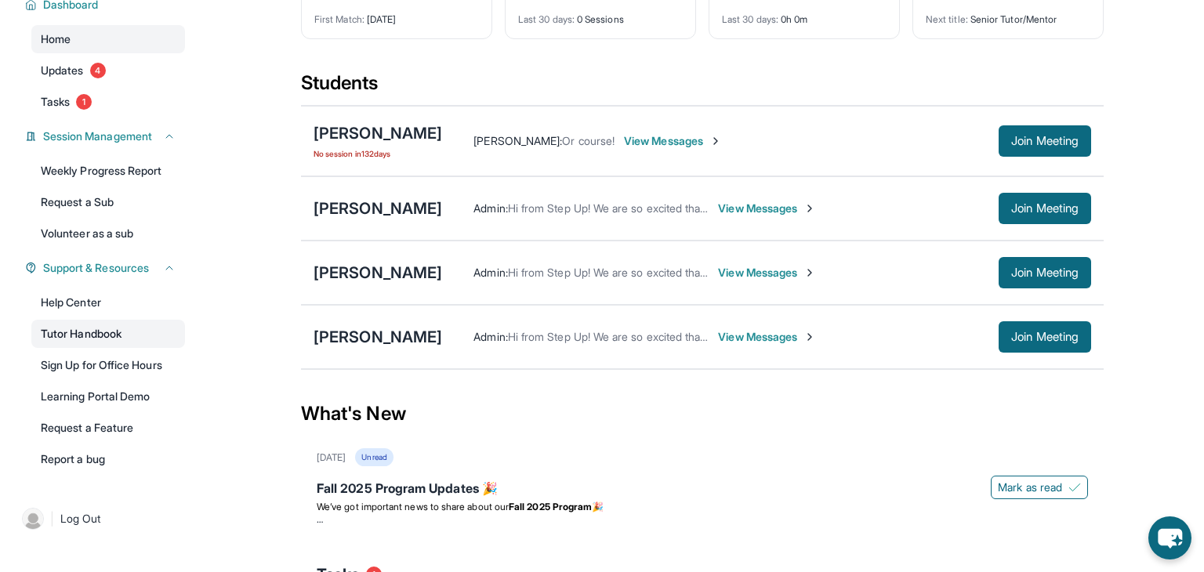
click at [146, 332] on link "Tutor Handbook" at bounding box center [108, 334] width 154 height 28
click at [735, 208] on span "View Messages" at bounding box center [767, 209] width 98 height 16
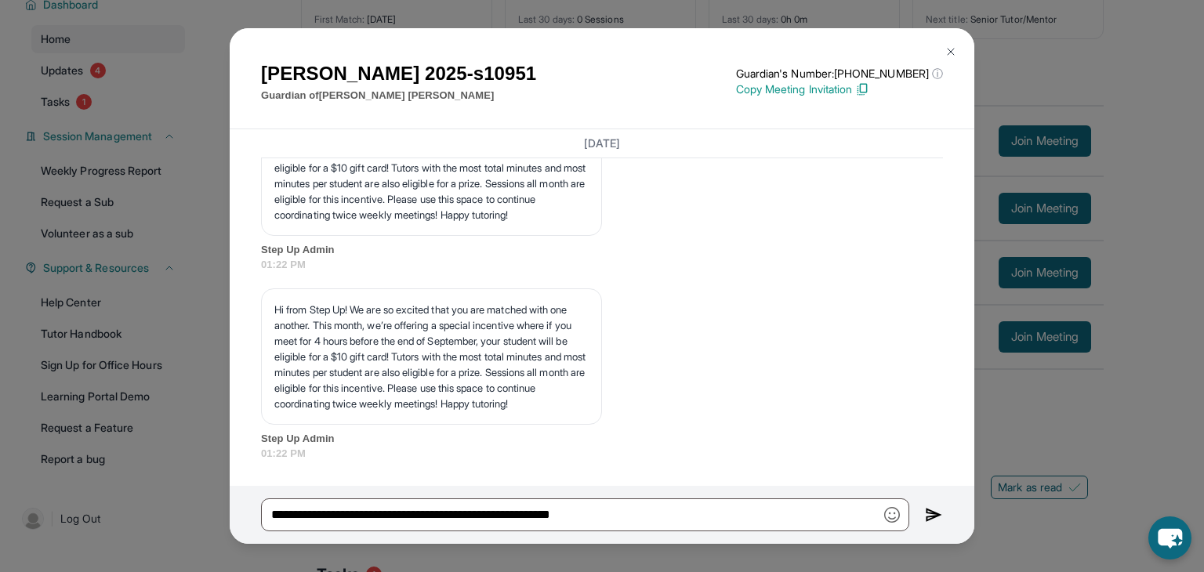
scroll to position [3410, 0]
click at [864, 93] on p "Copy Meeting Invitation" at bounding box center [839, 89] width 207 height 16
click at [791, 90] on p "Copy Meeting Invitation" at bounding box center [839, 89] width 207 height 16
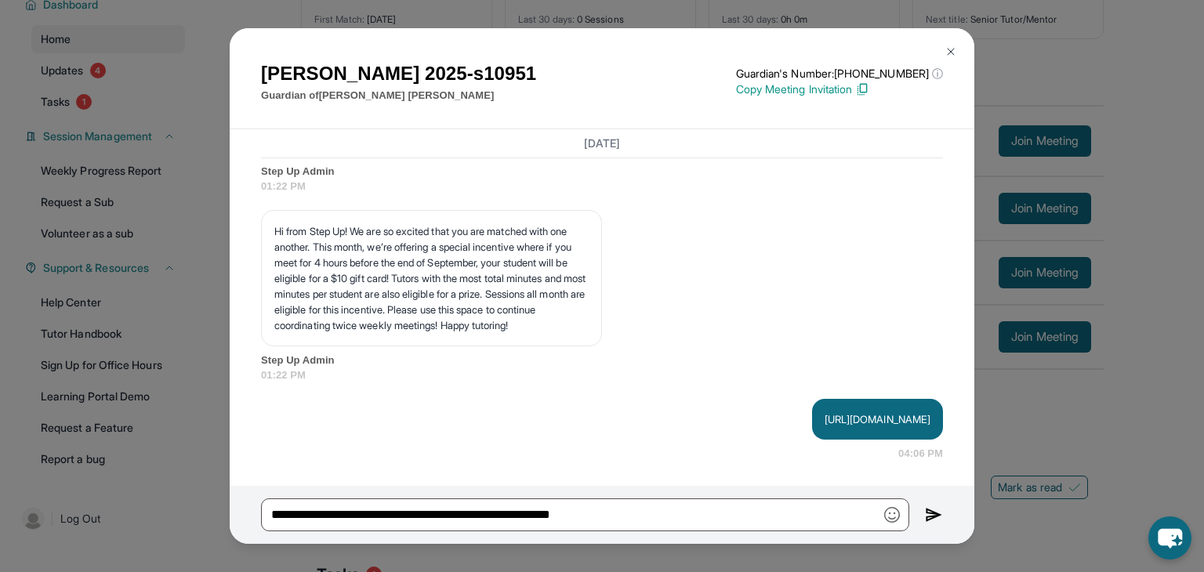
scroll to position [3488, 0]
click at [944, 52] on img at bounding box center [950, 51] width 13 height 13
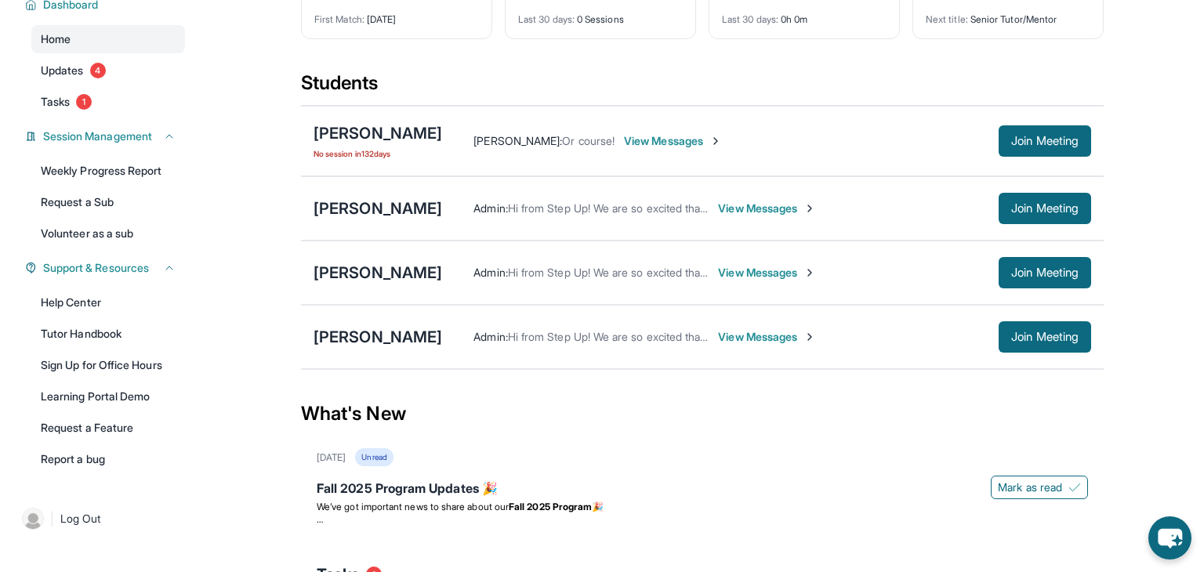
click at [776, 268] on span "View Messages" at bounding box center [767, 273] width 98 height 16
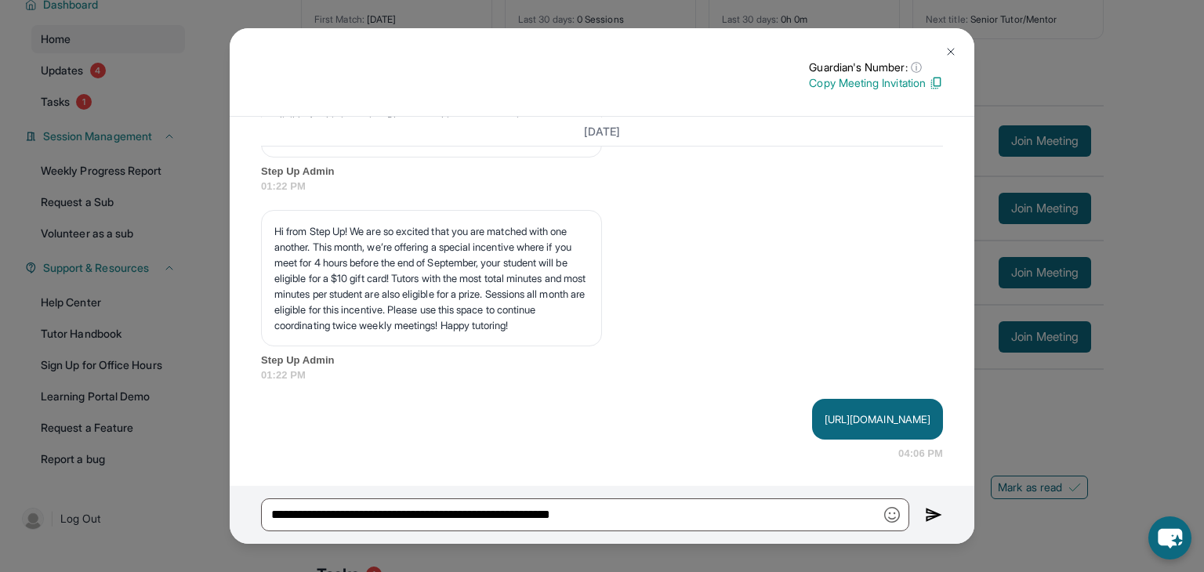
scroll to position [3430, 0]
click at [898, 85] on p "Copy Meeting Invitation" at bounding box center [876, 83] width 134 height 16
click at [947, 47] on img at bounding box center [950, 51] width 13 height 13
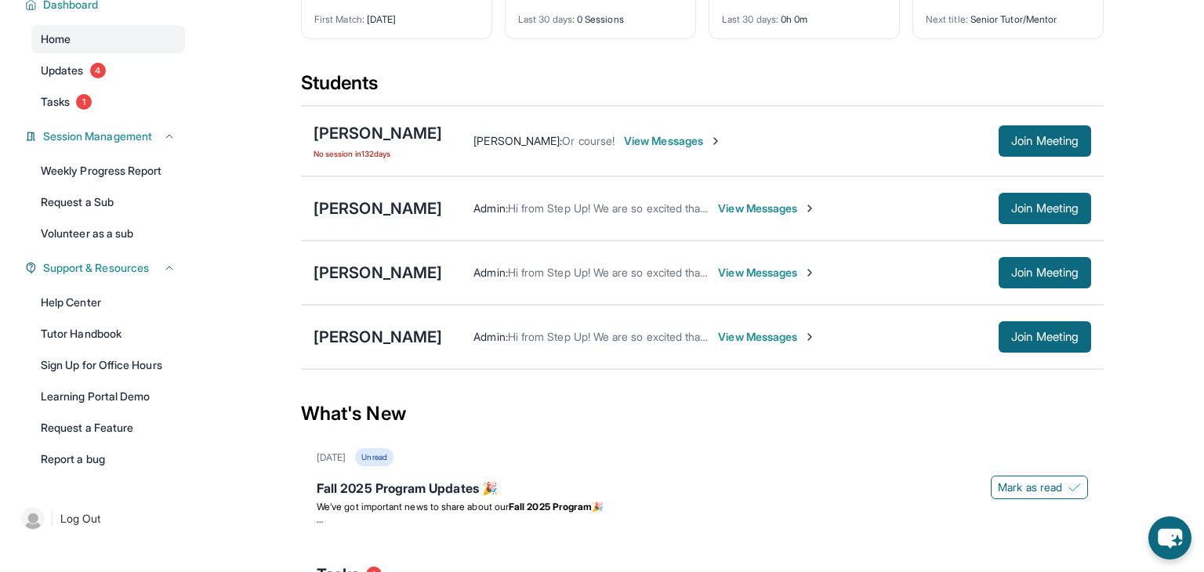
click at [718, 208] on span "View Messages" at bounding box center [767, 209] width 98 height 16
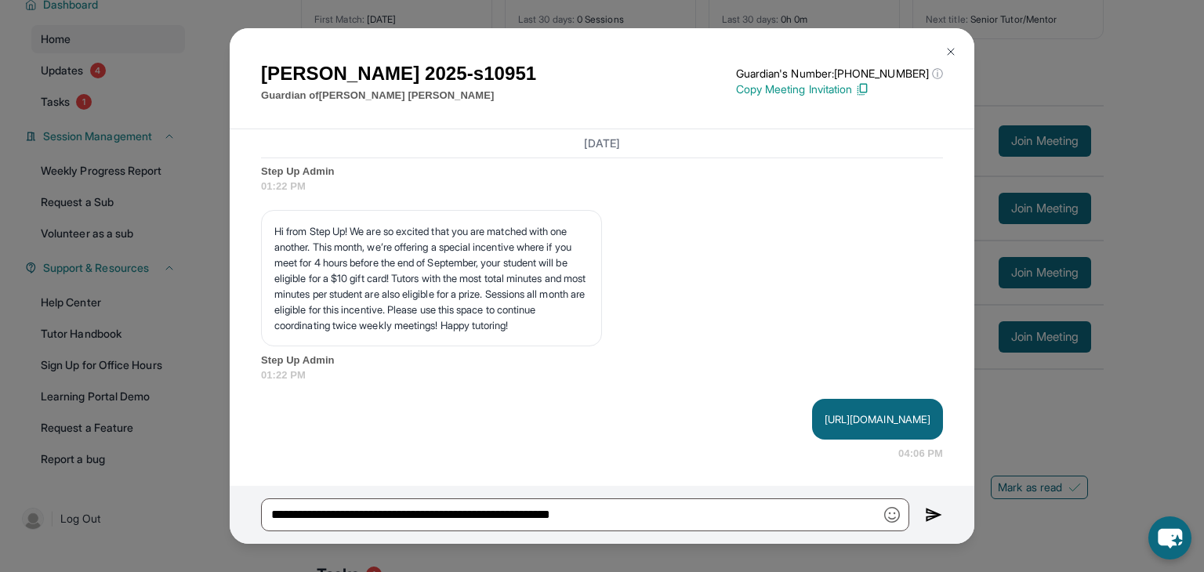
scroll to position [3488, 0]
click at [949, 51] on img at bounding box center [950, 51] width 13 height 13
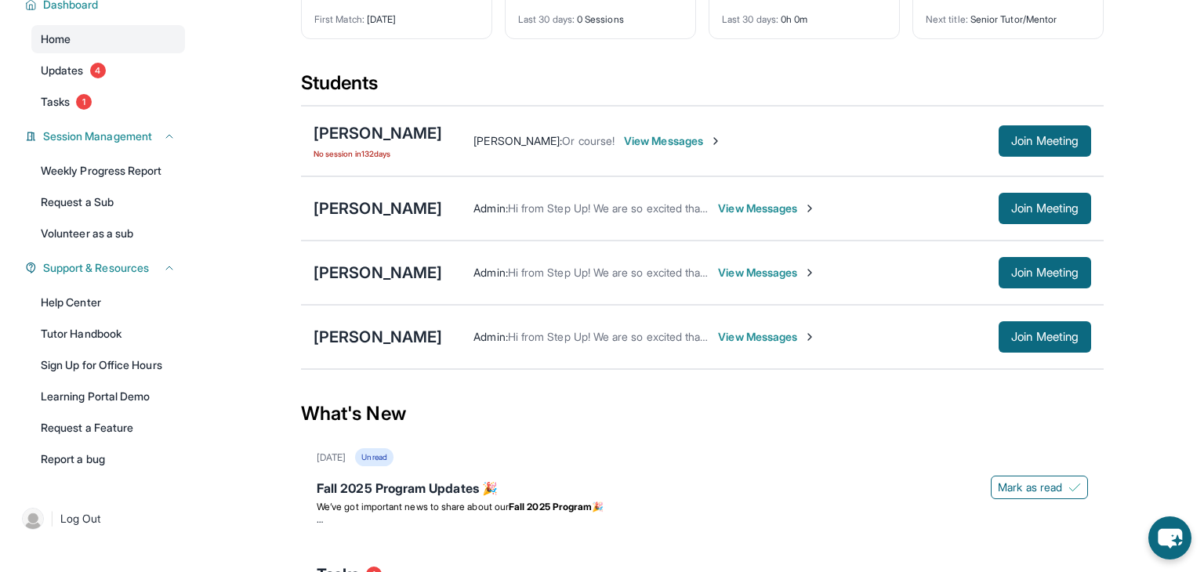
click at [764, 277] on span "View Messages" at bounding box center [767, 273] width 98 height 16
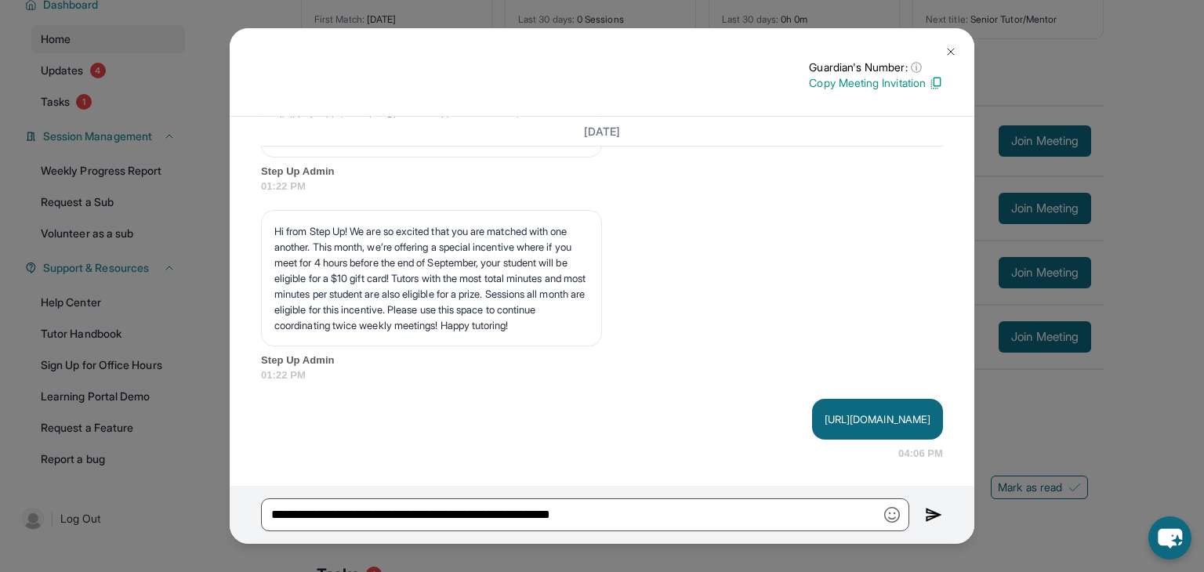
scroll to position [3430, 0]
click at [944, 56] on img at bounding box center [950, 51] width 13 height 13
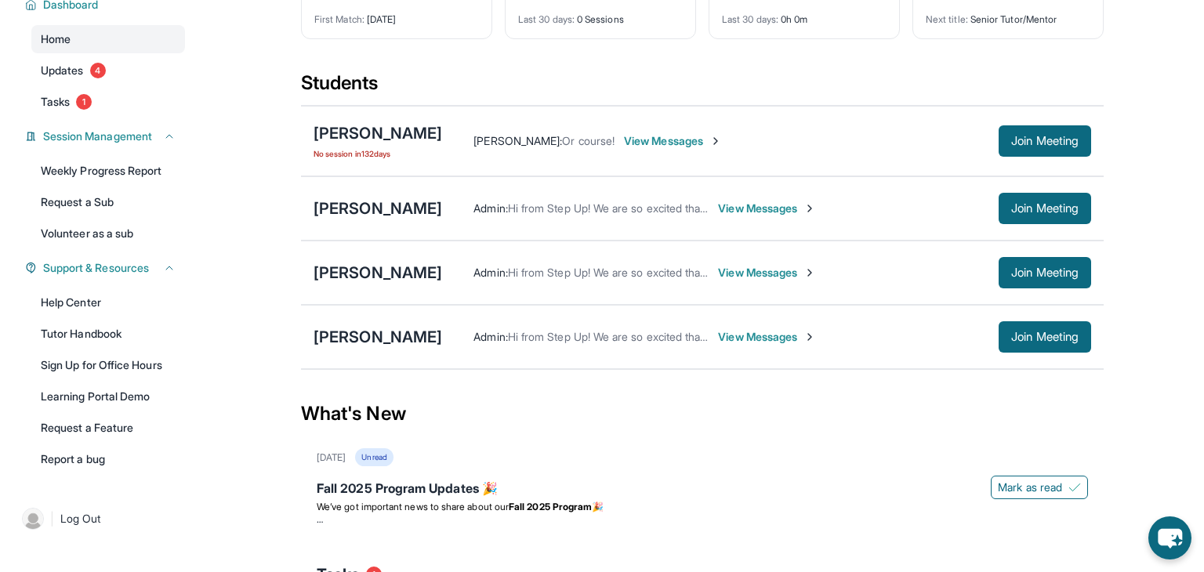
click at [730, 206] on span "View Messages" at bounding box center [767, 209] width 98 height 16
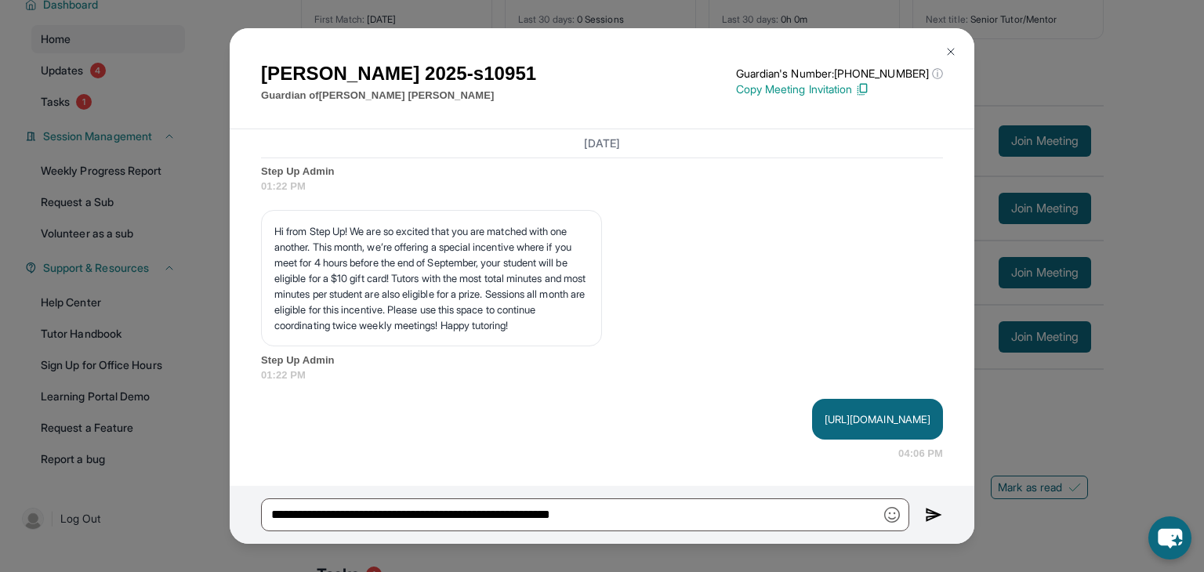
scroll to position [3488, 0]
click at [946, 50] on img at bounding box center [950, 51] width 13 height 13
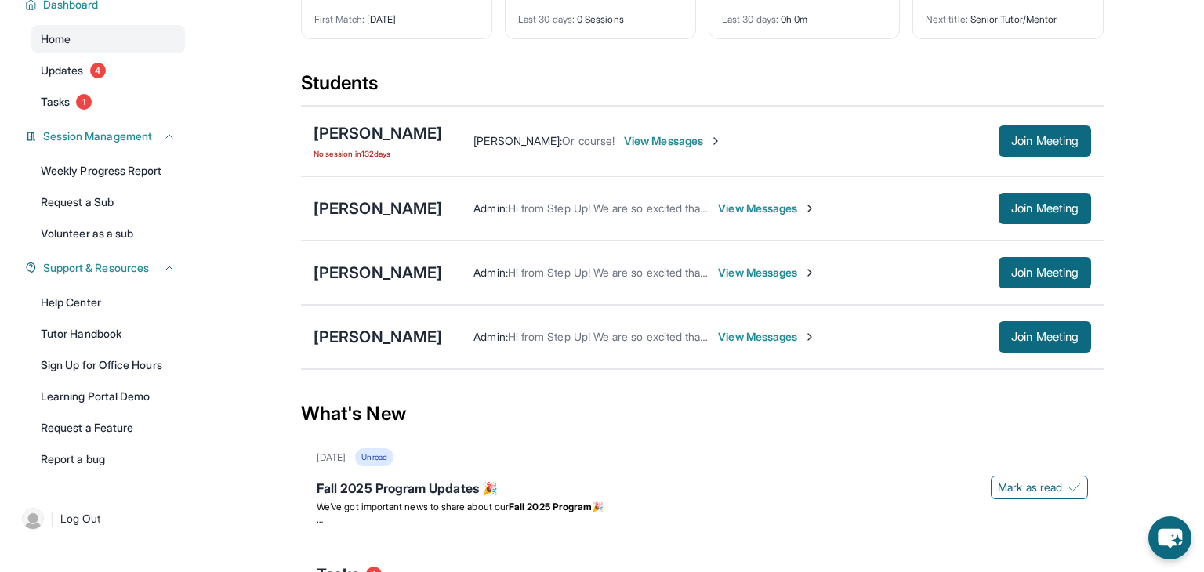
click at [726, 333] on span "View Messages" at bounding box center [767, 337] width 98 height 16
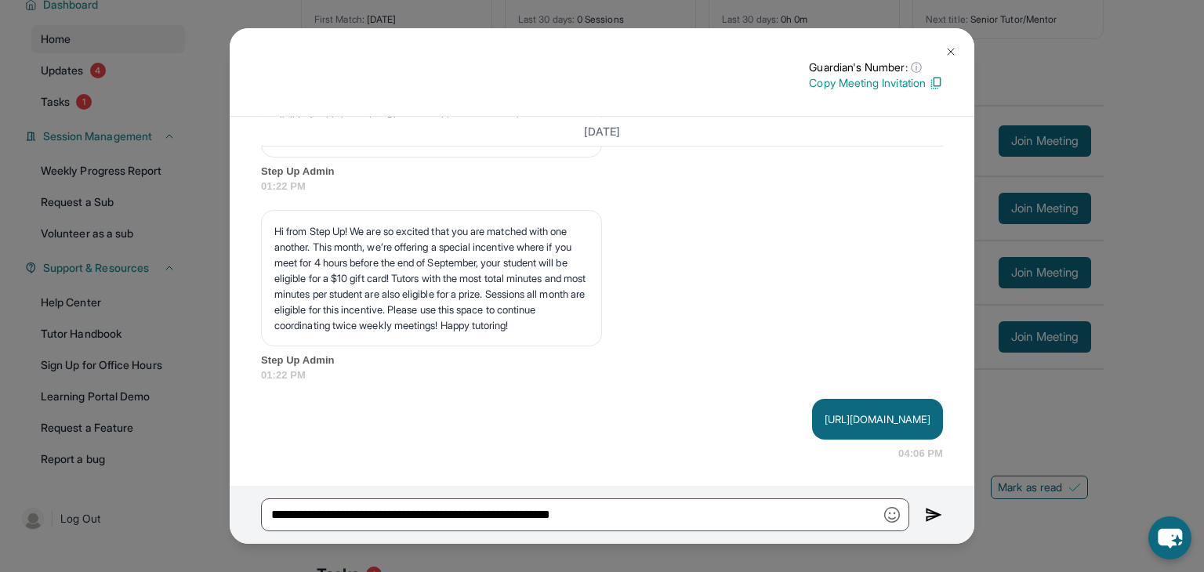
scroll to position [3430, 0]
click at [952, 53] on img at bounding box center [950, 51] width 13 height 13
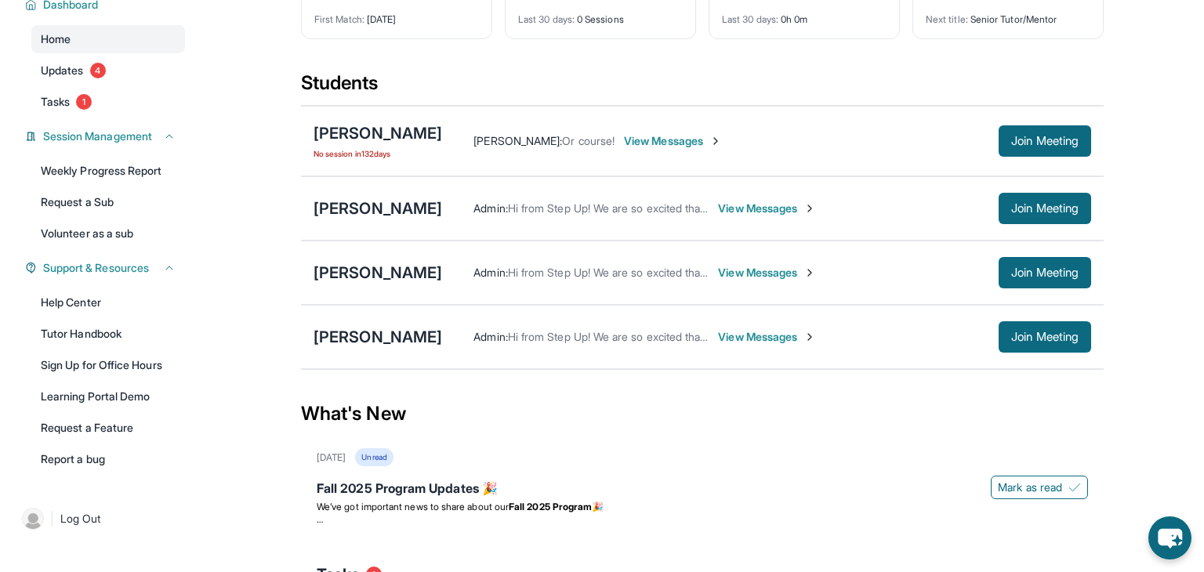
scroll to position [0, 0]
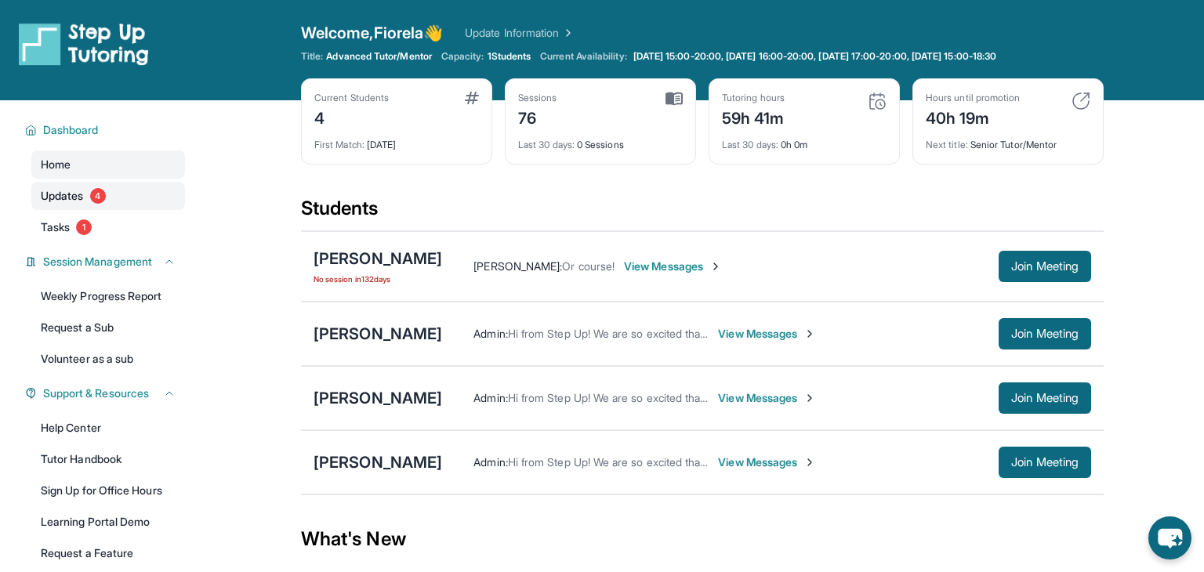
click at [75, 202] on span "Updates" at bounding box center [62, 196] width 43 height 16
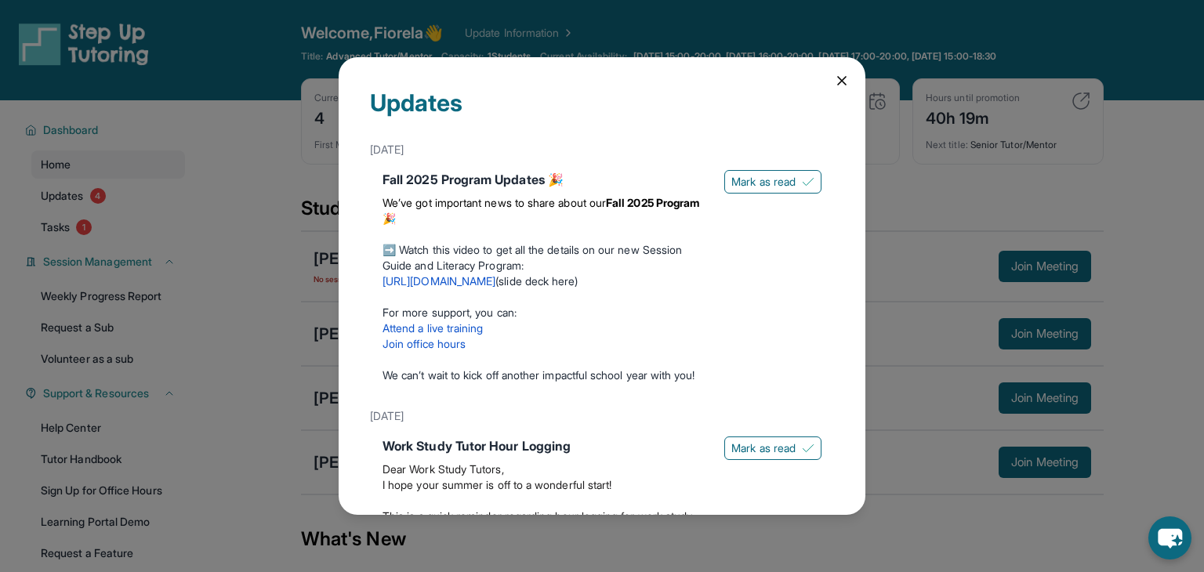
click at [845, 85] on icon at bounding box center [842, 81] width 16 height 16
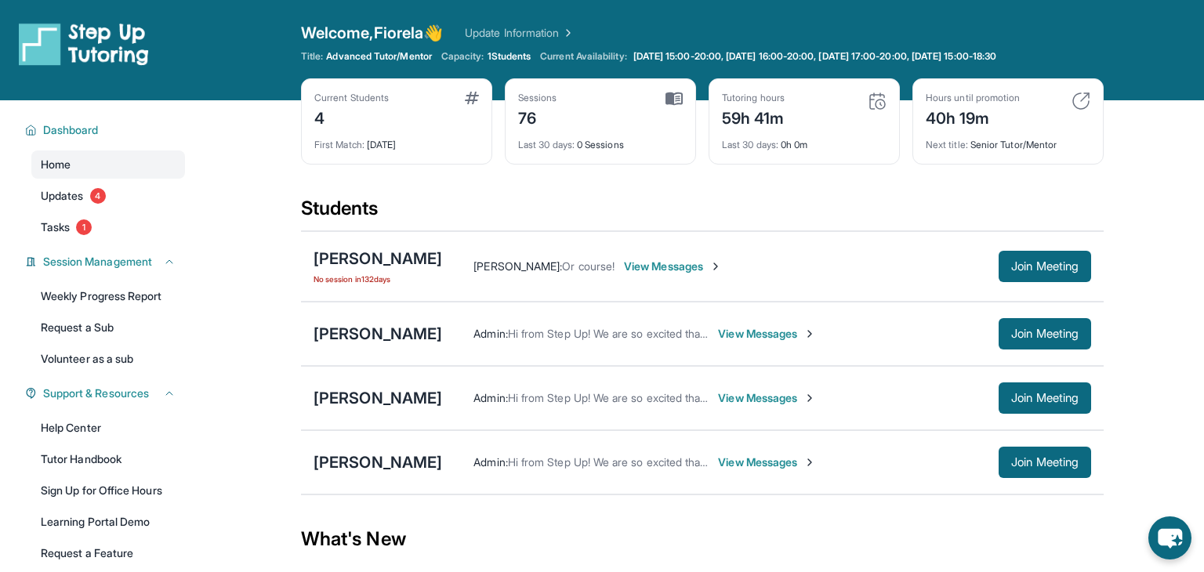
click at [726, 480] on div "[PERSON_NAME] Admin : Hi from Step Up! We are so excited that you are matched w…" at bounding box center [702, 462] width 802 height 64
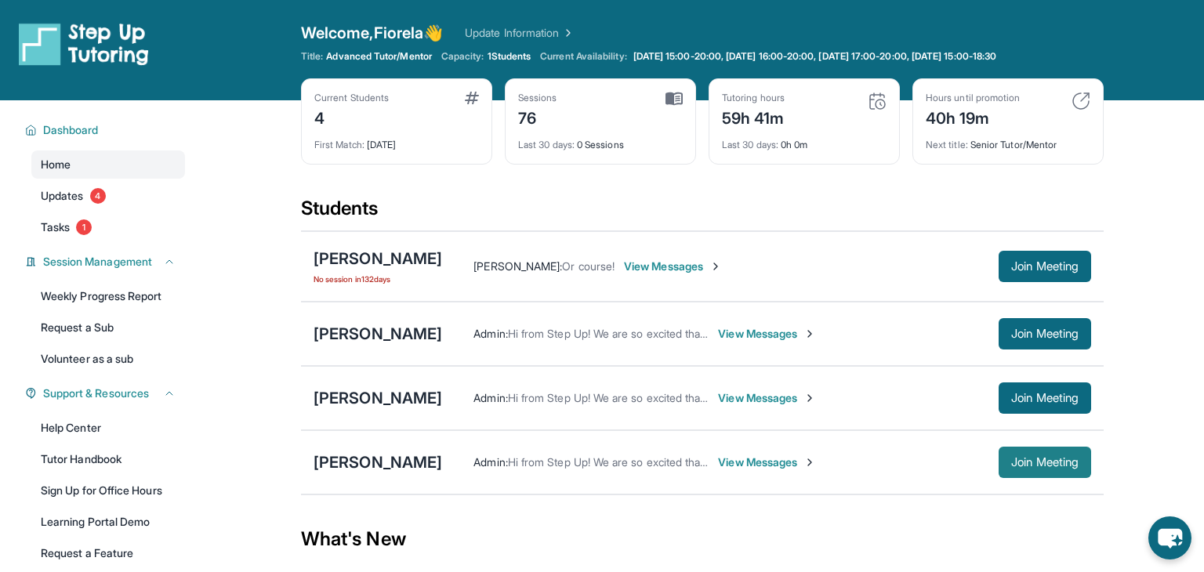
click at [1051, 466] on span "Join Meeting" at bounding box center [1044, 462] width 67 height 9
click at [151, 206] on link "Updates 4" at bounding box center [108, 196] width 154 height 28
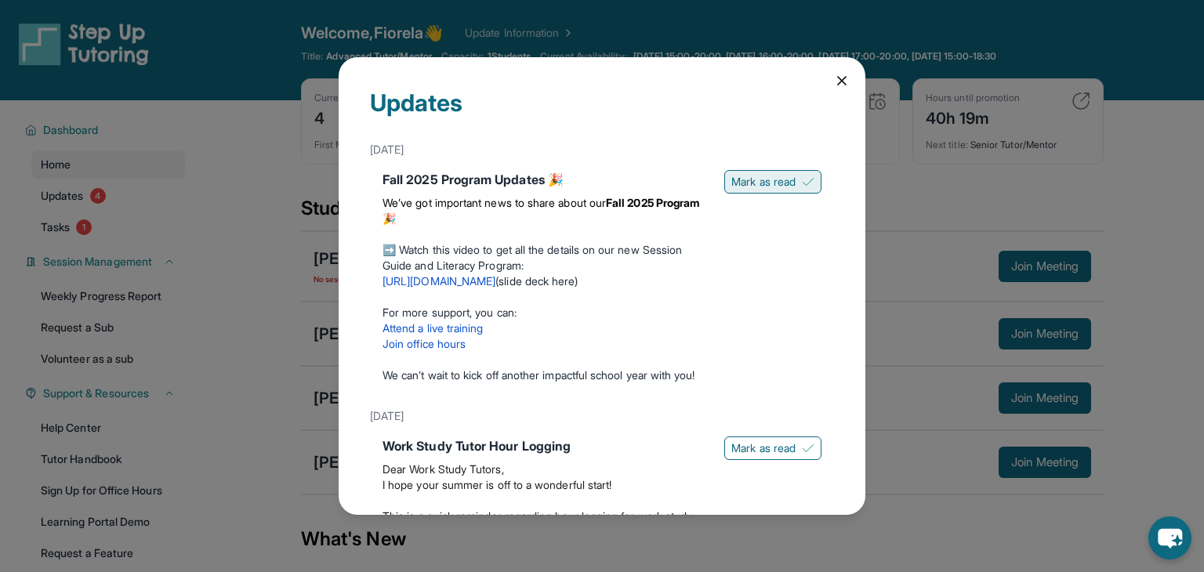
click at [748, 184] on span "Mark as read" at bounding box center [763, 182] width 64 height 16
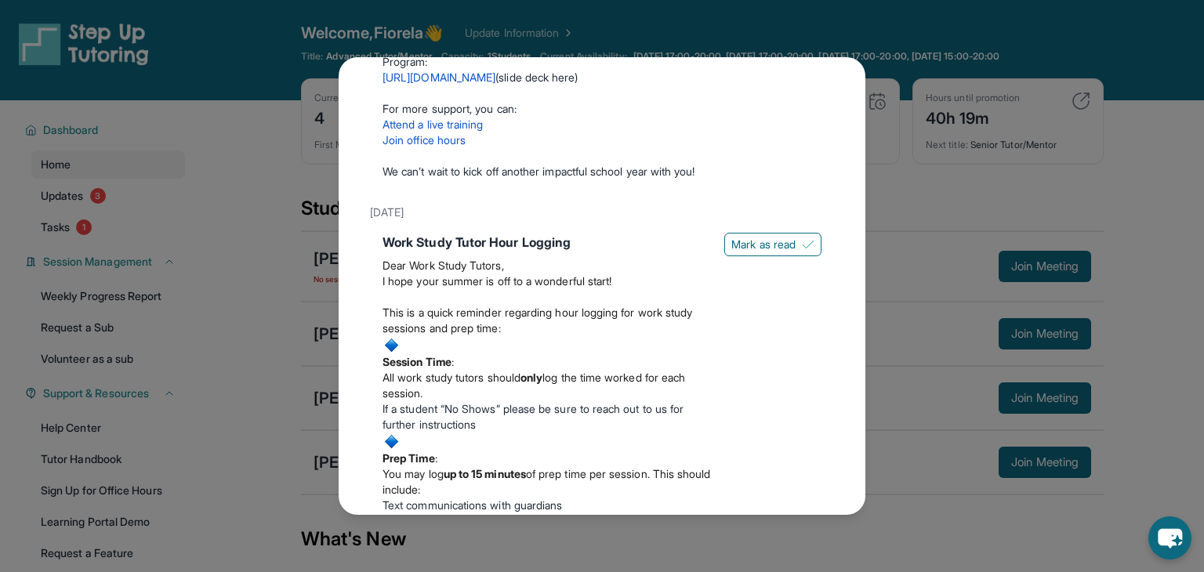
scroll to position [191, 0]
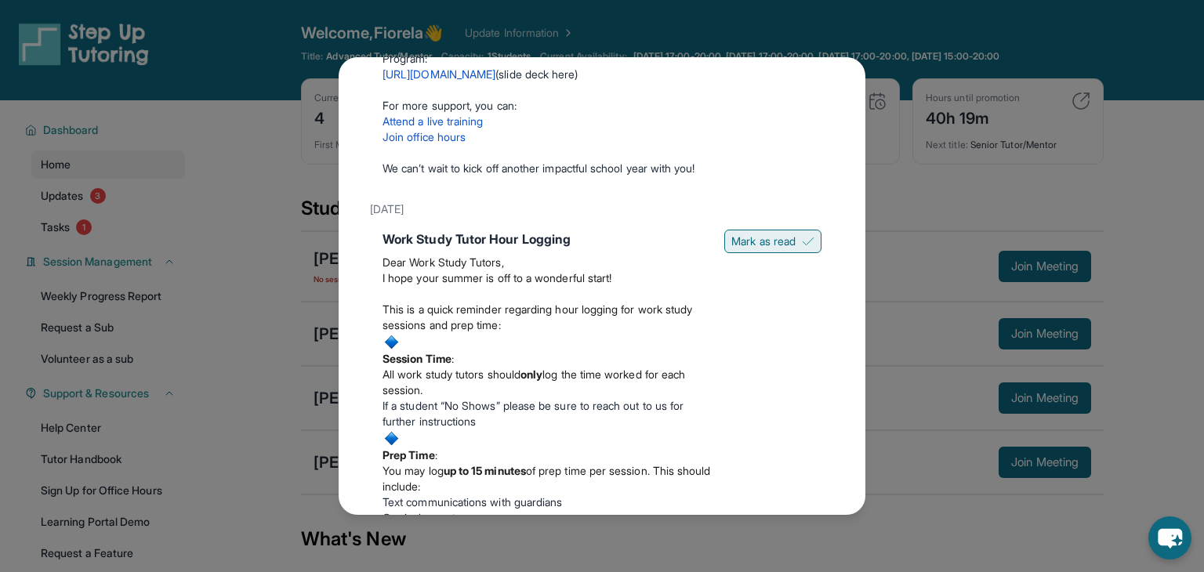
click at [777, 236] on span "Mark as read" at bounding box center [763, 242] width 64 height 16
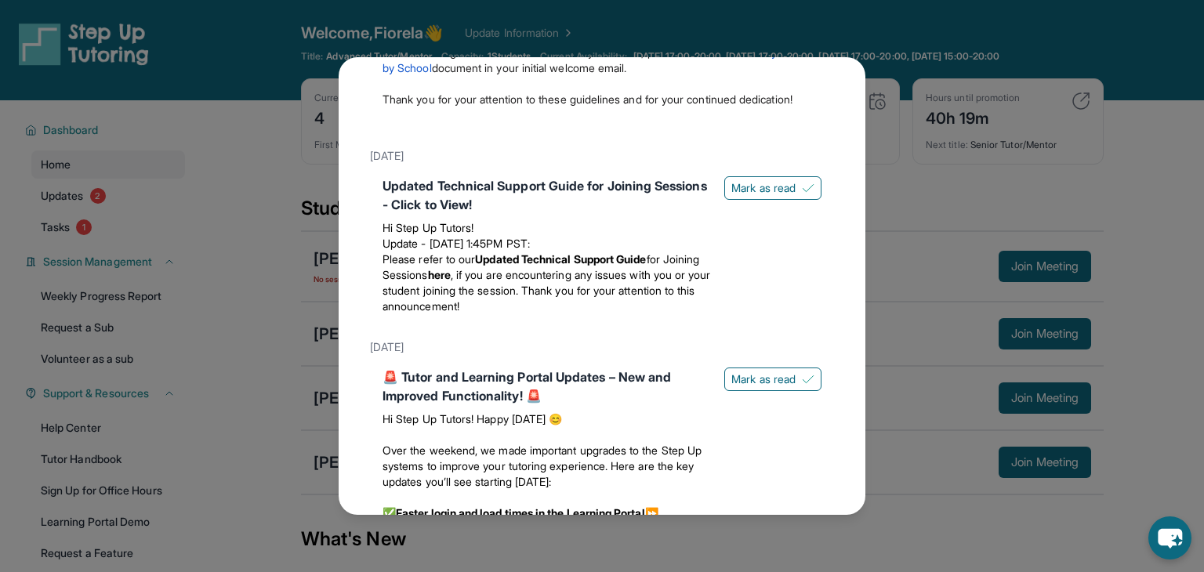
scroll to position [744, 0]
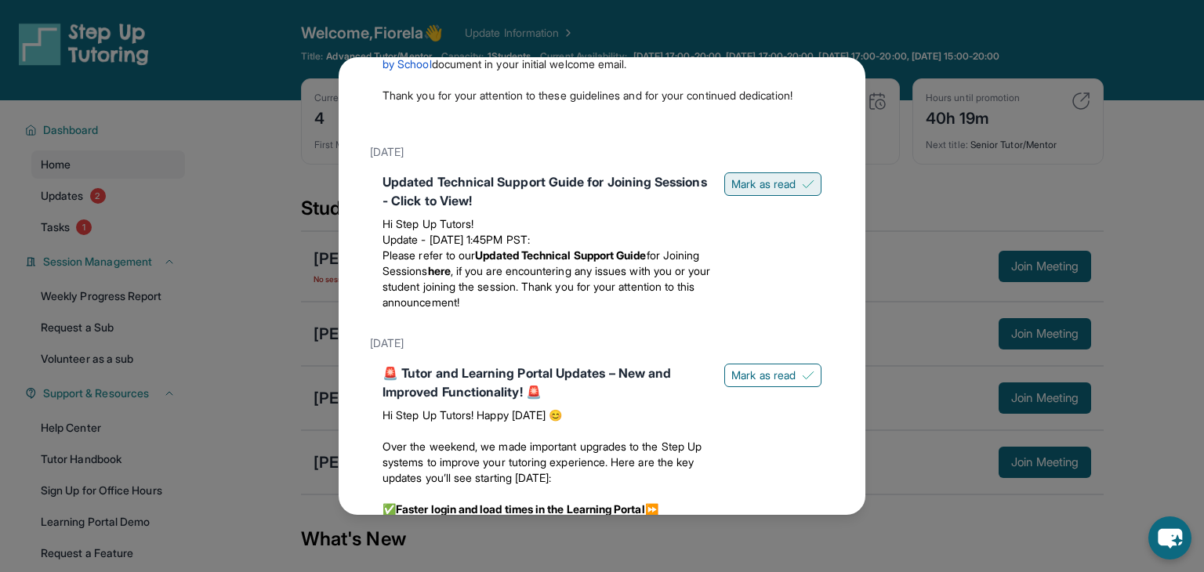
click at [780, 192] on span "Mark as read" at bounding box center [763, 184] width 64 height 16
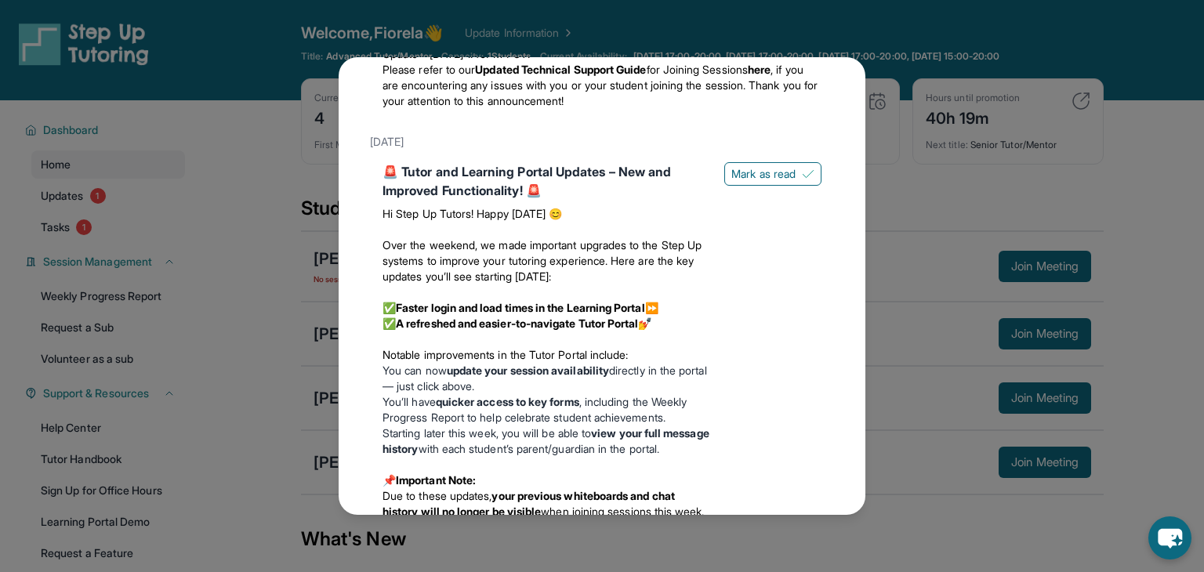
scroll to position [918, 0]
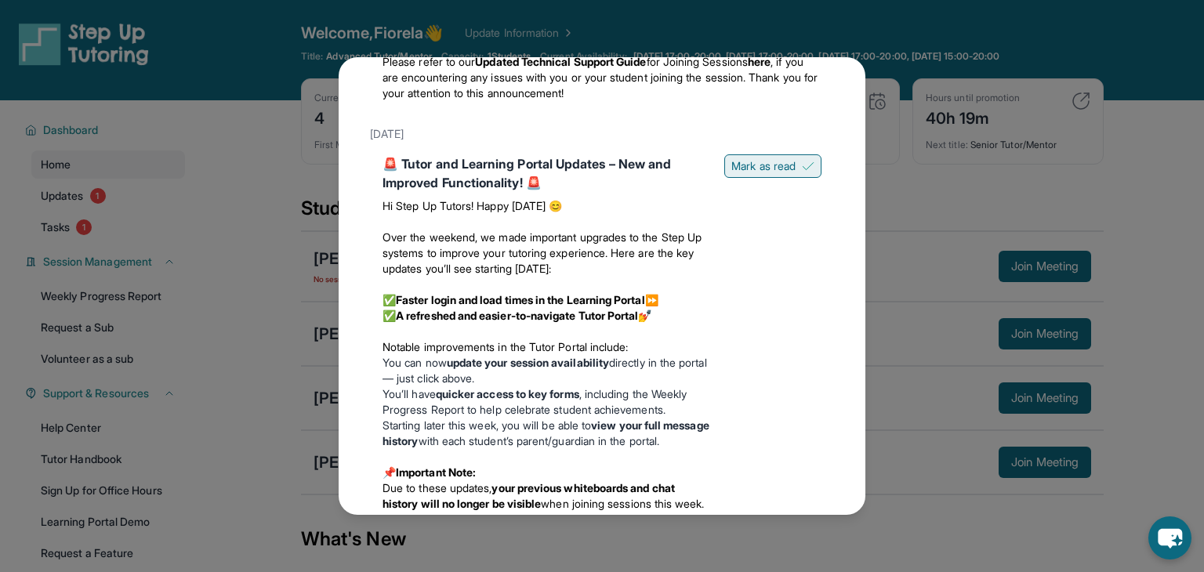
click at [784, 178] on button "Mark as read" at bounding box center [772, 166] width 97 height 24
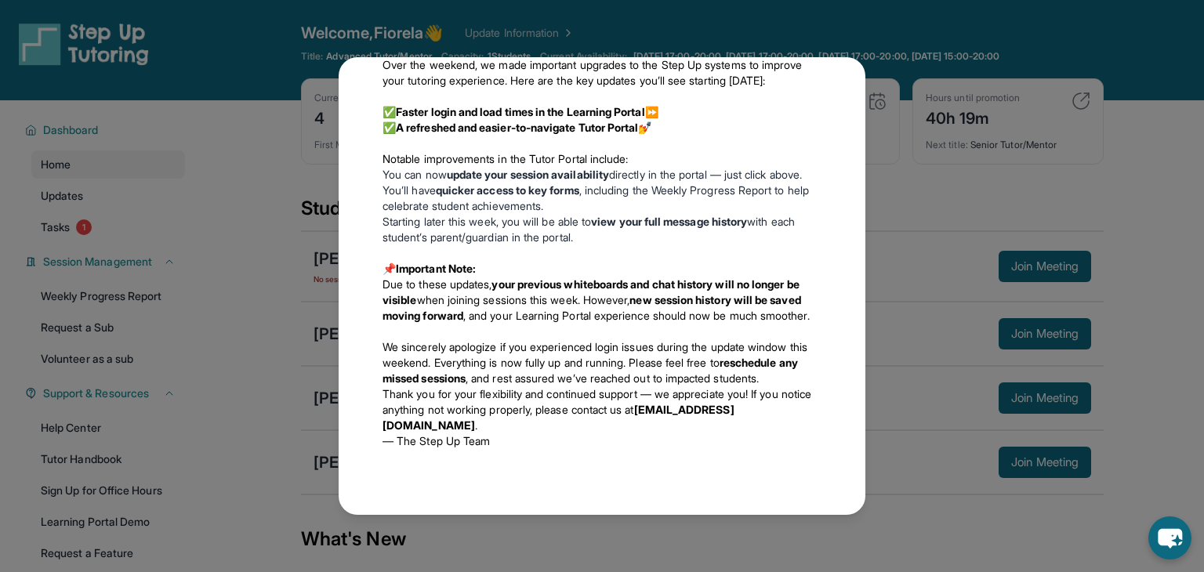
scroll to position [1153, 0]
click at [953, 270] on div "Updates [DATE] Fall 2025 Program Updates 🎉 We’ve got important news to share ab…" at bounding box center [602, 286] width 1204 height 572
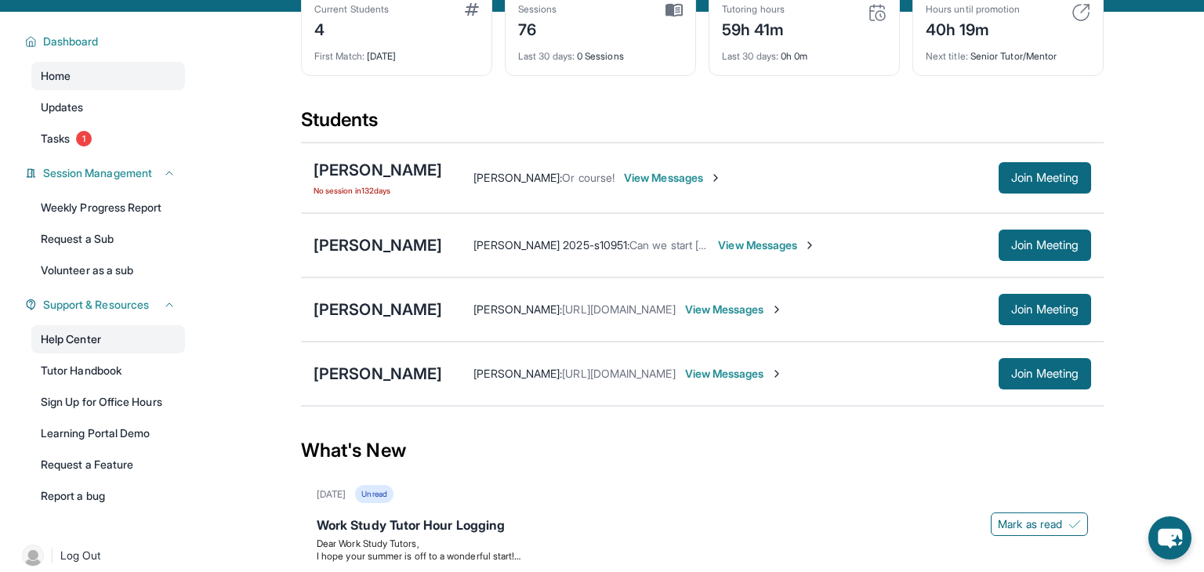
scroll to position [90, 0]
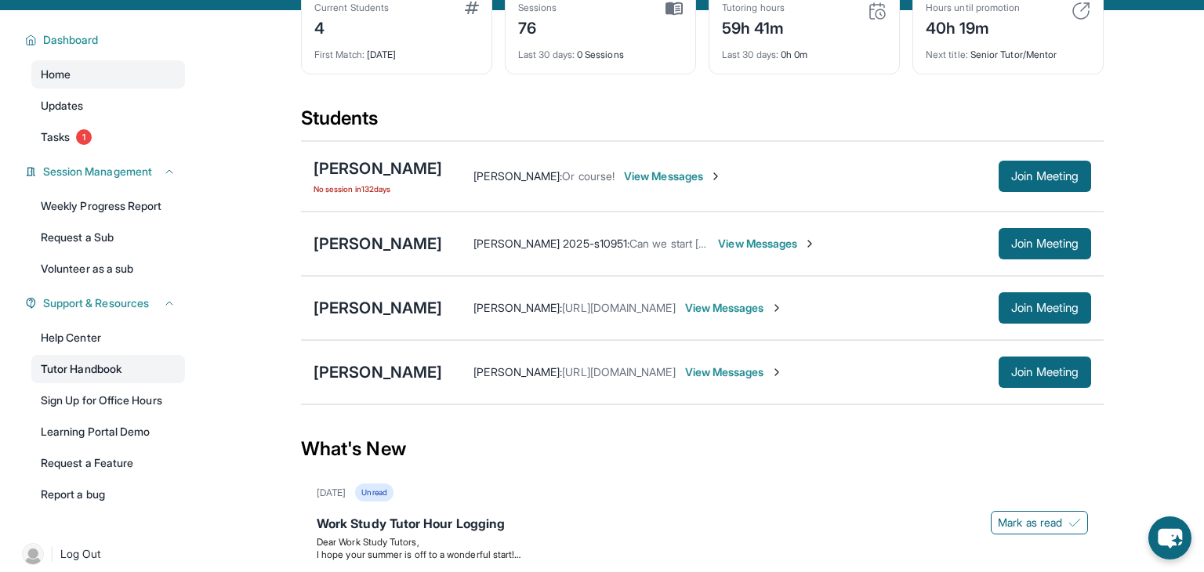
click at [119, 361] on link "Tutor Handbook" at bounding box center [108, 369] width 154 height 28
click at [668, 103] on div "Current Students 4 First Match : [DATE] Sessions 76 Last 30 days : 0 Sessions T…" at bounding box center [702, 47] width 802 height 118
click at [1048, 369] on span "Join Meeting" at bounding box center [1044, 371] width 67 height 9
